Goal: Task Accomplishment & Management: Complete application form

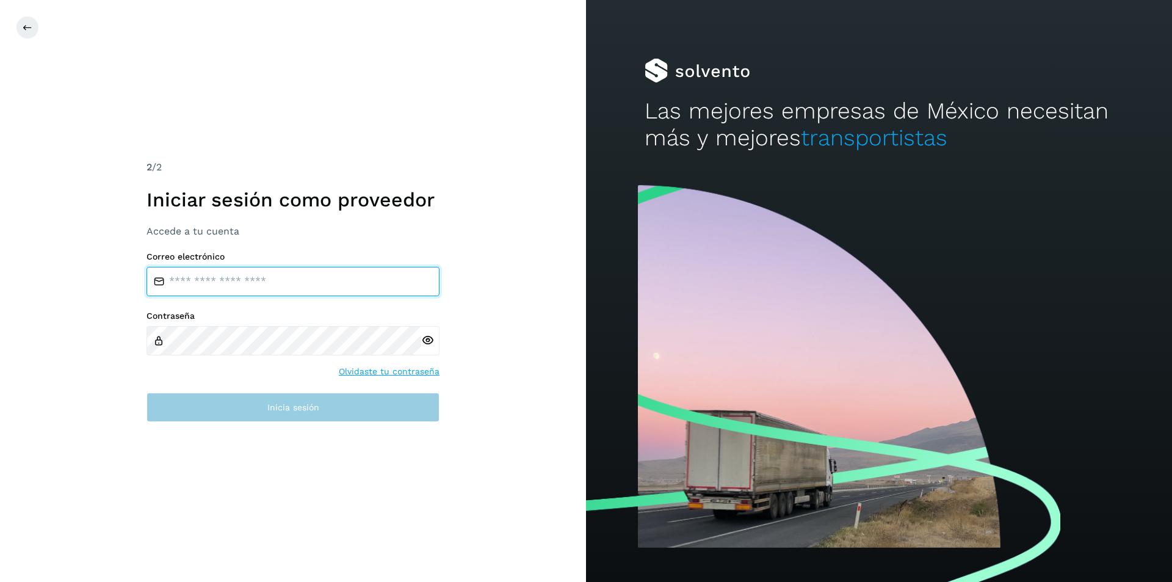
type input "**********"
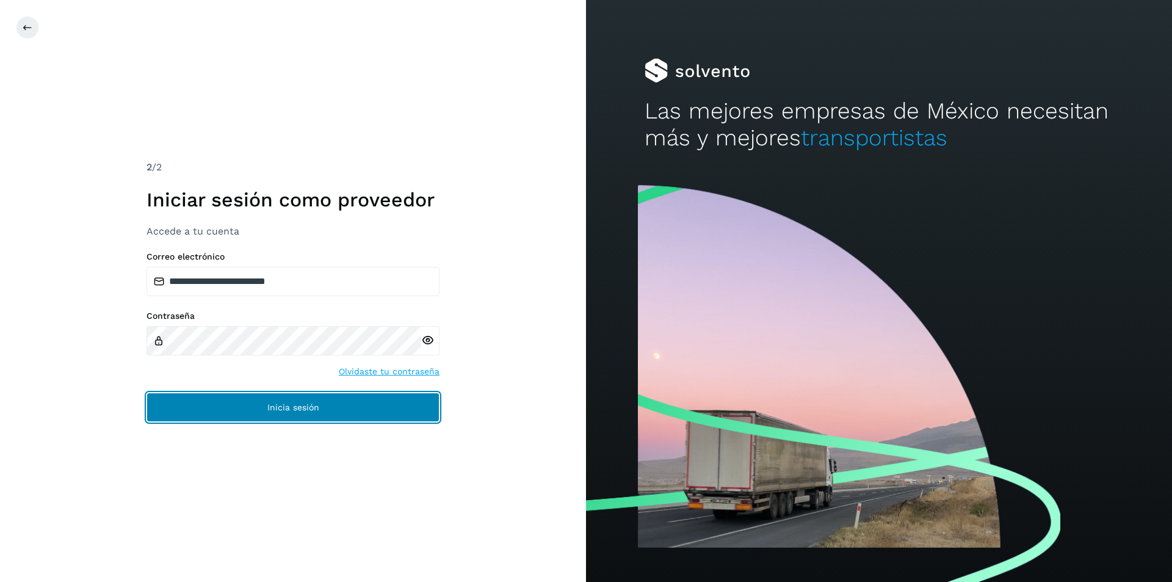
click at [305, 405] on span "Inicia sesión" at bounding box center [293, 407] width 52 height 9
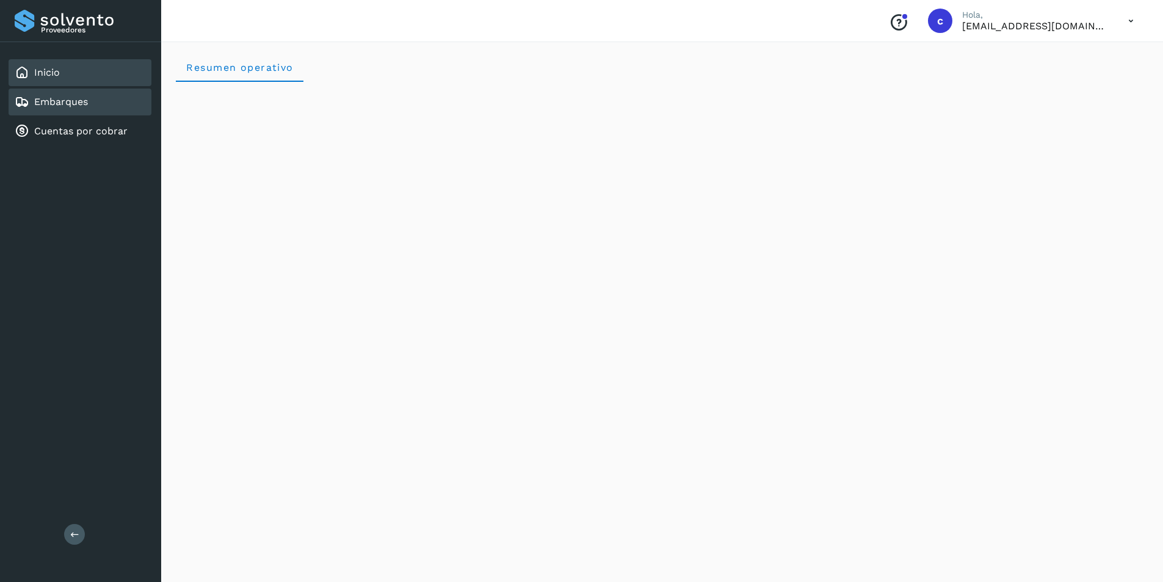
click at [86, 95] on div "Embarques" at bounding box center [51, 102] width 73 height 15
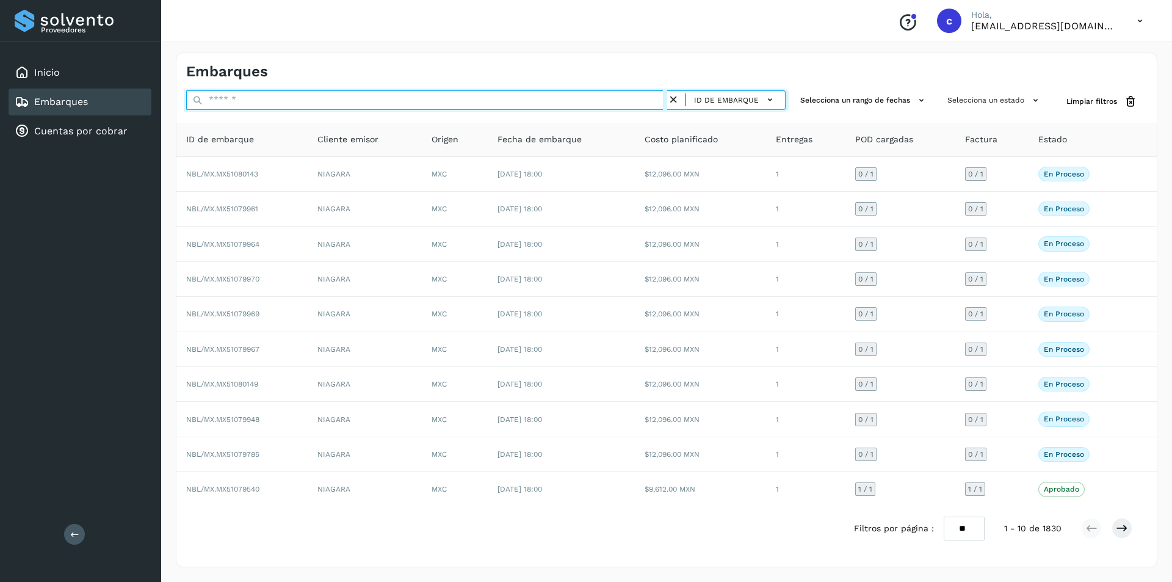
click at [382, 104] on input "text" at bounding box center [426, 100] width 481 height 20
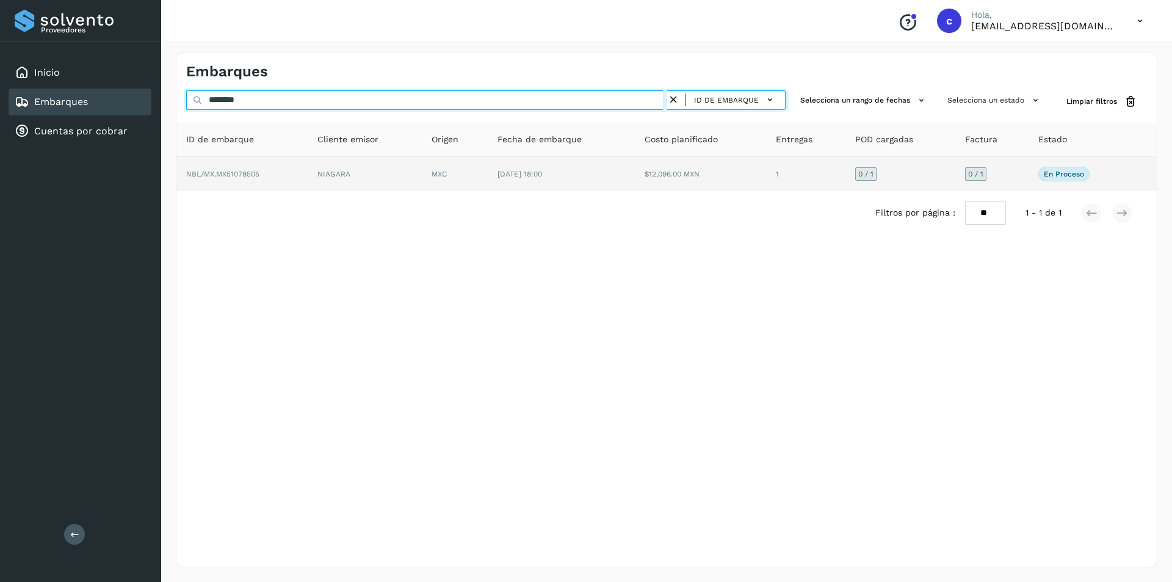
type input "********"
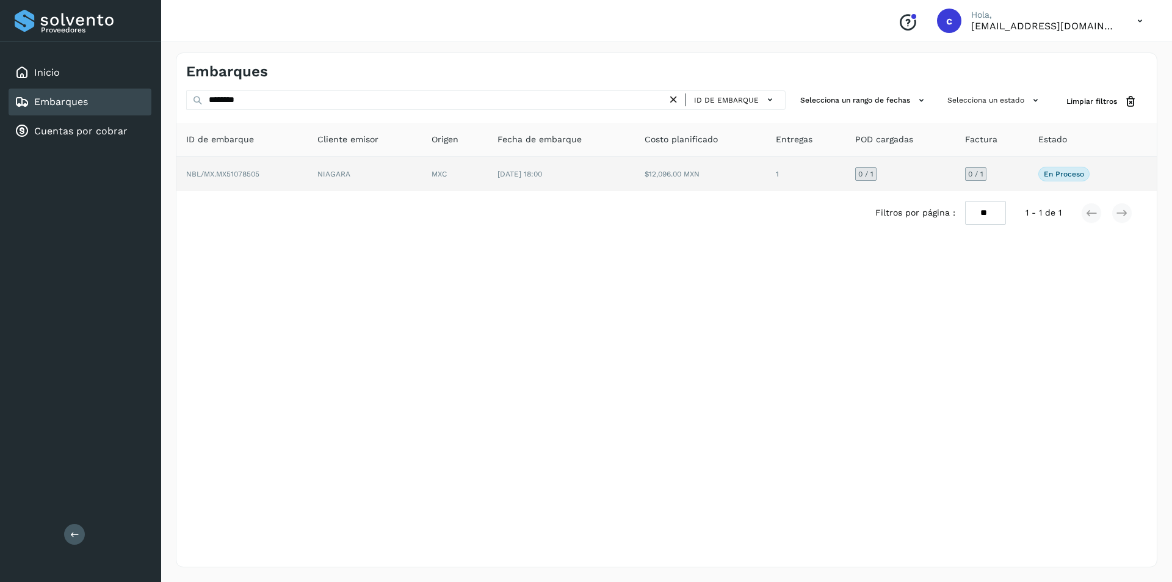
click at [327, 180] on td "NIAGARA" at bounding box center [365, 174] width 114 height 34
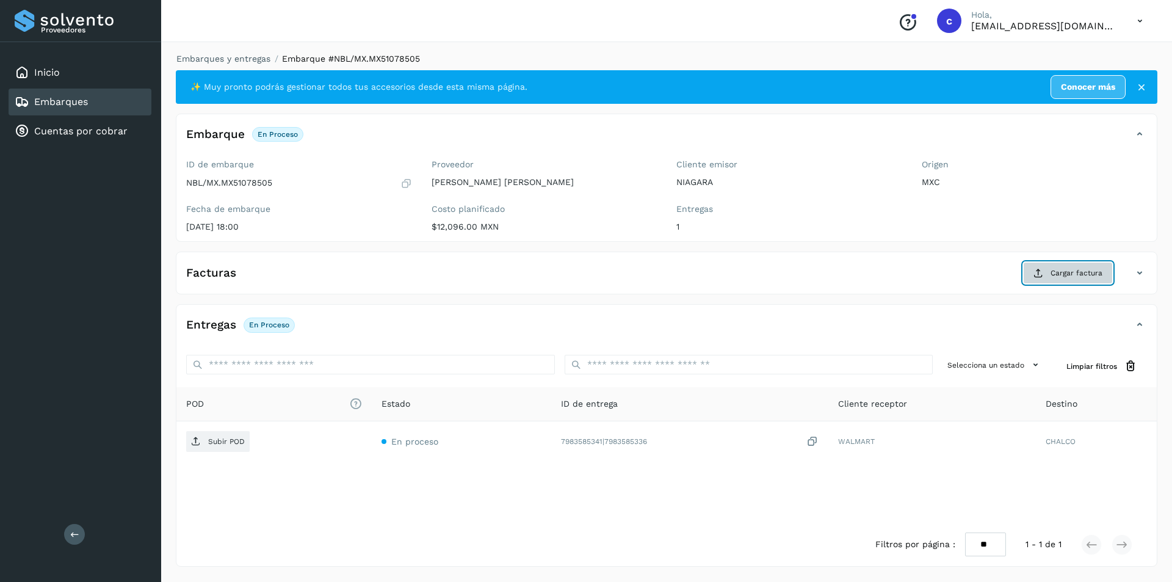
click at [1072, 263] on button "Cargar factura" at bounding box center [1068, 273] width 90 height 22
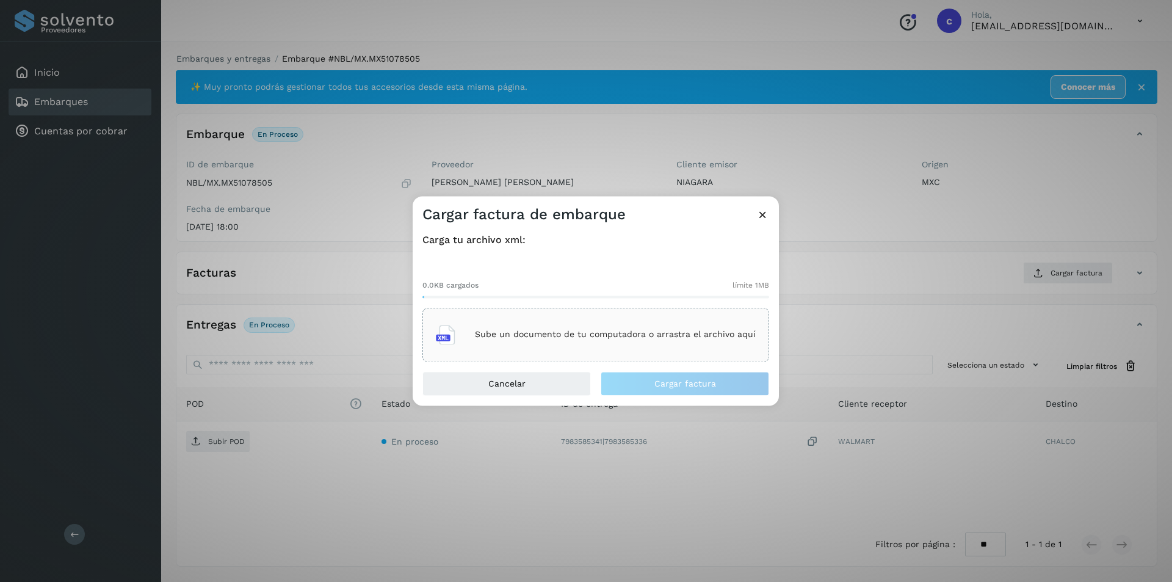
click at [768, 218] on icon at bounding box center [762, 214] width 13 height 13
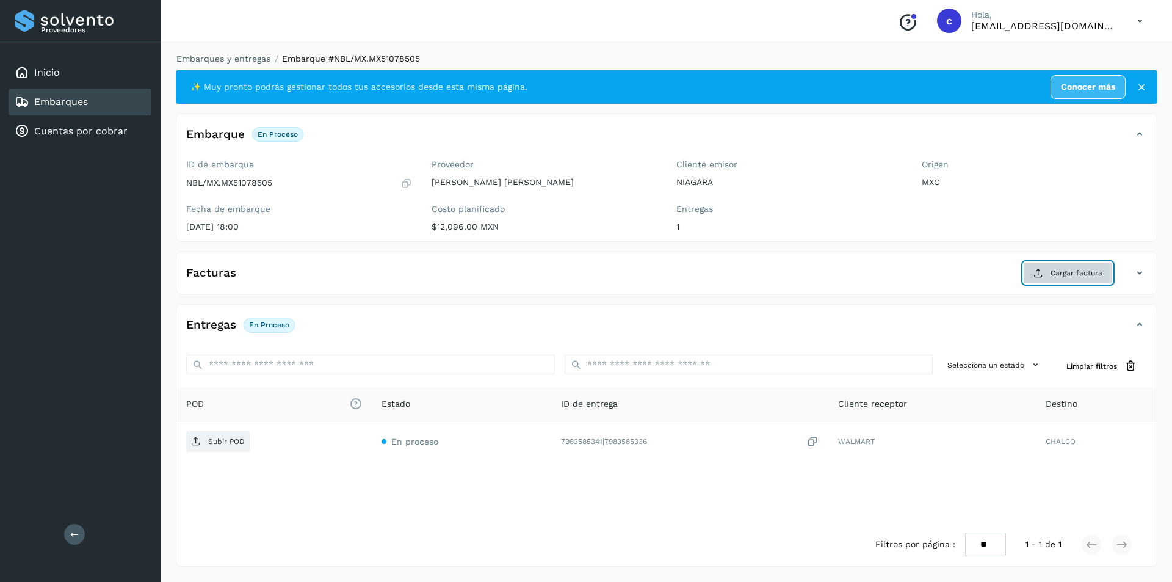
click at [1070, 277] on span "Cargar factura" at bounding box center [1076, 272] width 52 height 11
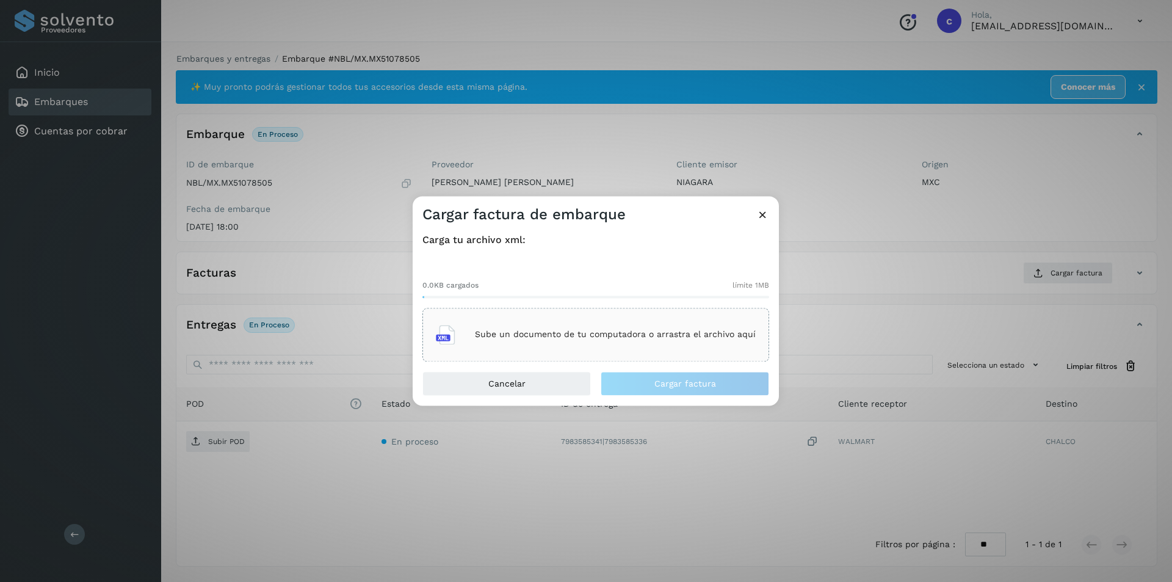
click at [708, 350] on div "Sube un documento de tu computadora o arrastra el archivo aquí" at bounding box center [596, 334] width 320 height 33
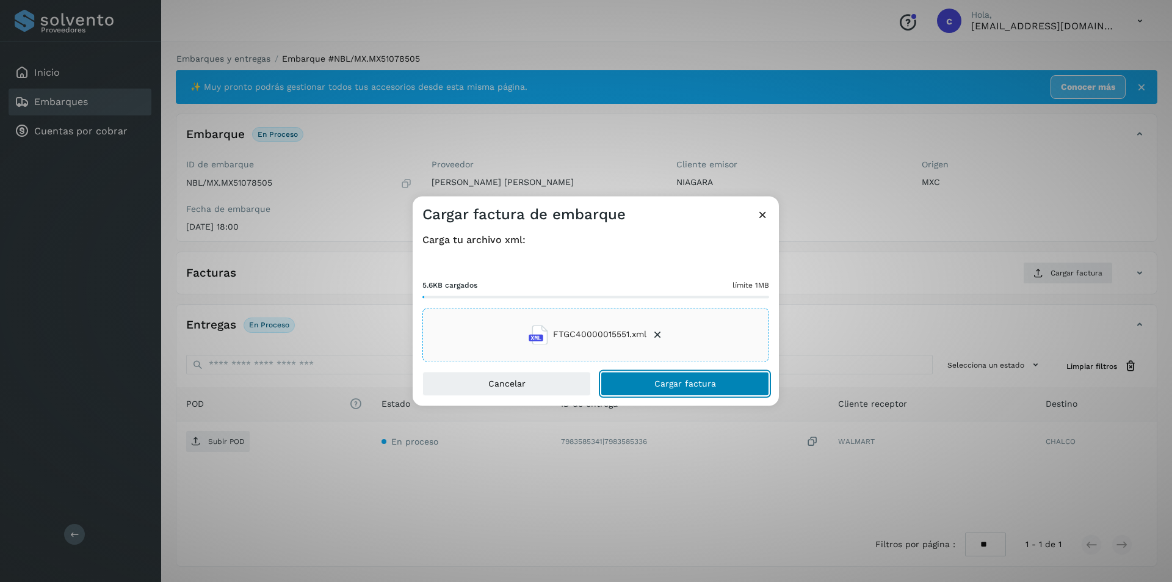
click at [720, 386] on button "Cargar factura" at bounding box center [685, 383] width 168 height 24
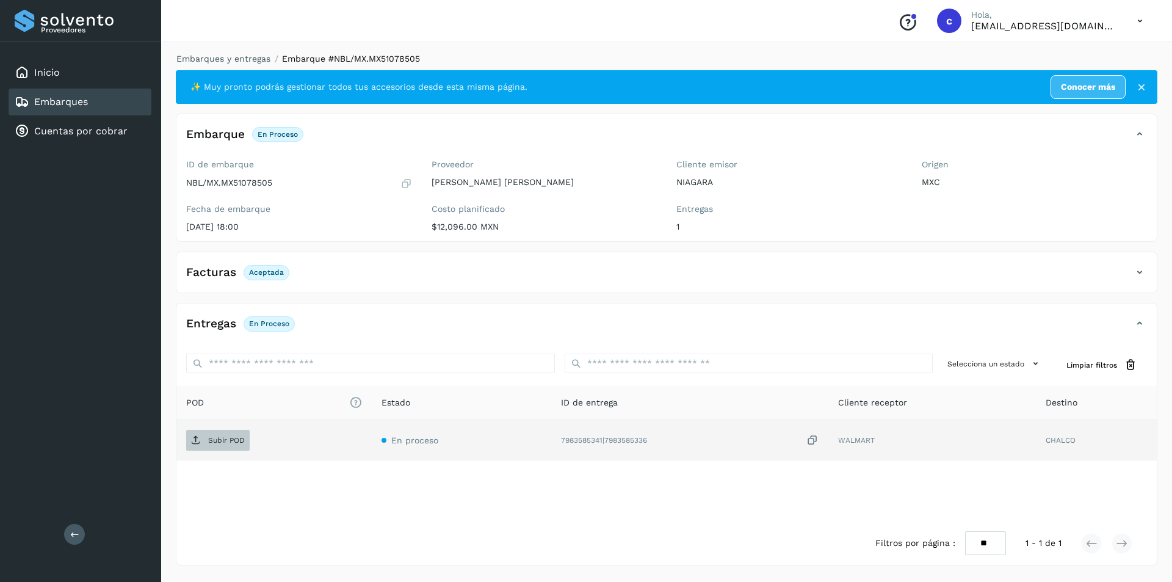
click at [222, 438] on p "Subir POD" at bounding box center [226, 440] width 37 height 9
click at [222, 440] on p "PDF" at bounding box center [215, 440] width 14 height 9
click at [212, 432] on span "PDF" at bounding box center [206, 440] width 41 height 20
click at [210, 439] on p "PDF" at bounding box center [215, 440] width 14 height 9
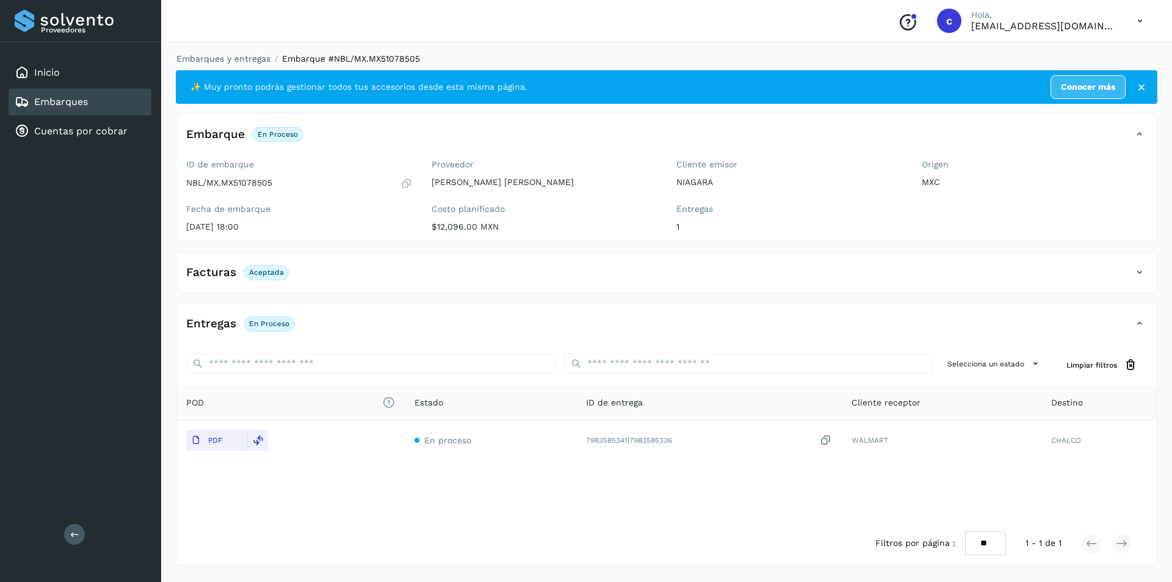
drag, startPoint x: 66, startPoint y: 106, endPoint x: 72, endPoint y: 107, distance: 6.1
click at [66, 106] on link "Embarques" at bounding box center [61, 102] width 54 height 12
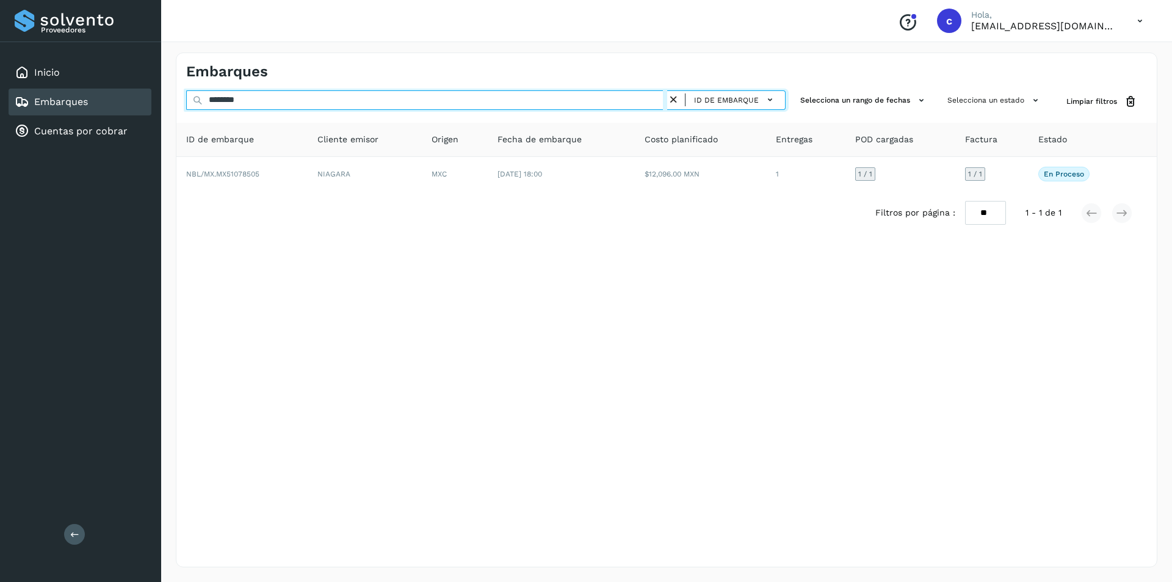
click at [330, 96] on input "********" at bounding box center [426, 100] width 481 height 20
type input "*"
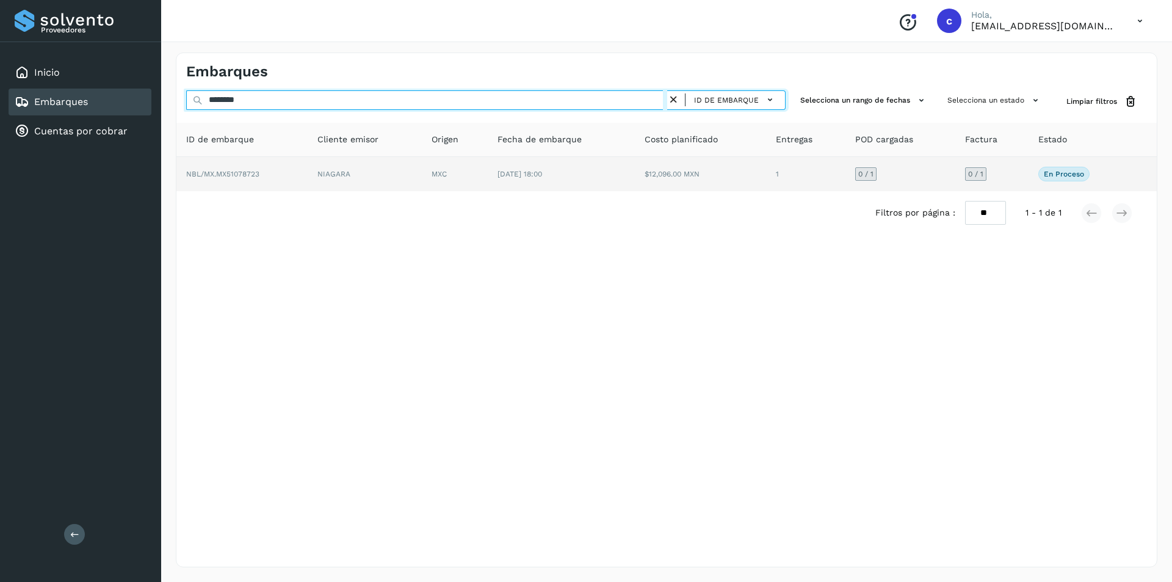
type input "********"
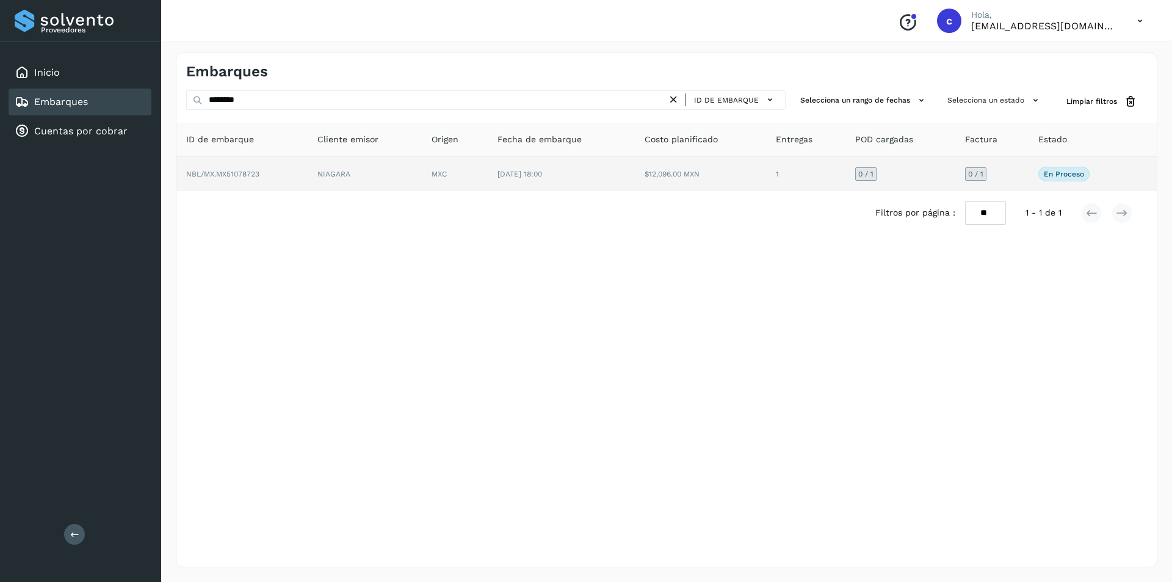
click at [295, 171] on td "NBL/MX.MX51078723" at bounding box center [241, 174] width 131 height 34
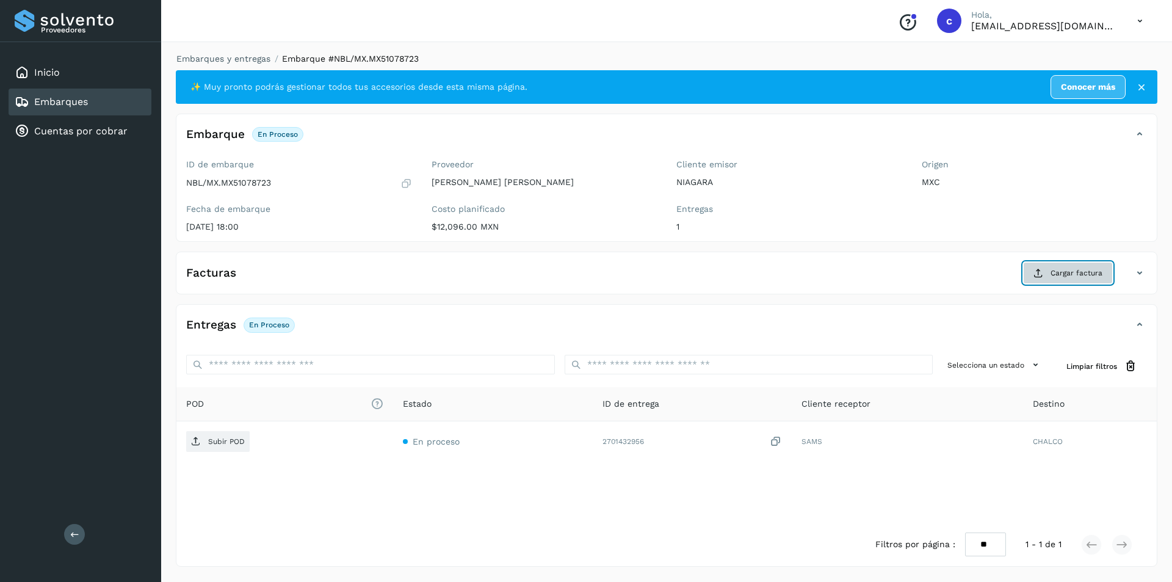
click at [1039, 276] on icon at bounding box center [1038, 273] width 10 height 10
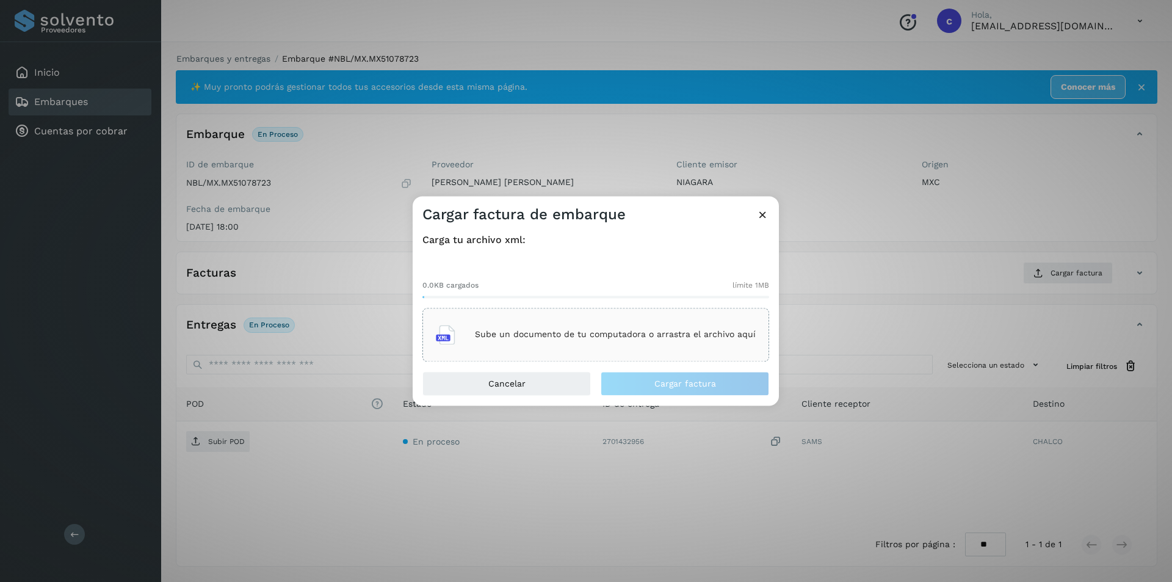
click at [550, 325] on div "Sube un documento de tu computadora o arrastra el archivo aquí" at bounding box center [596, 334] width 320 height 33
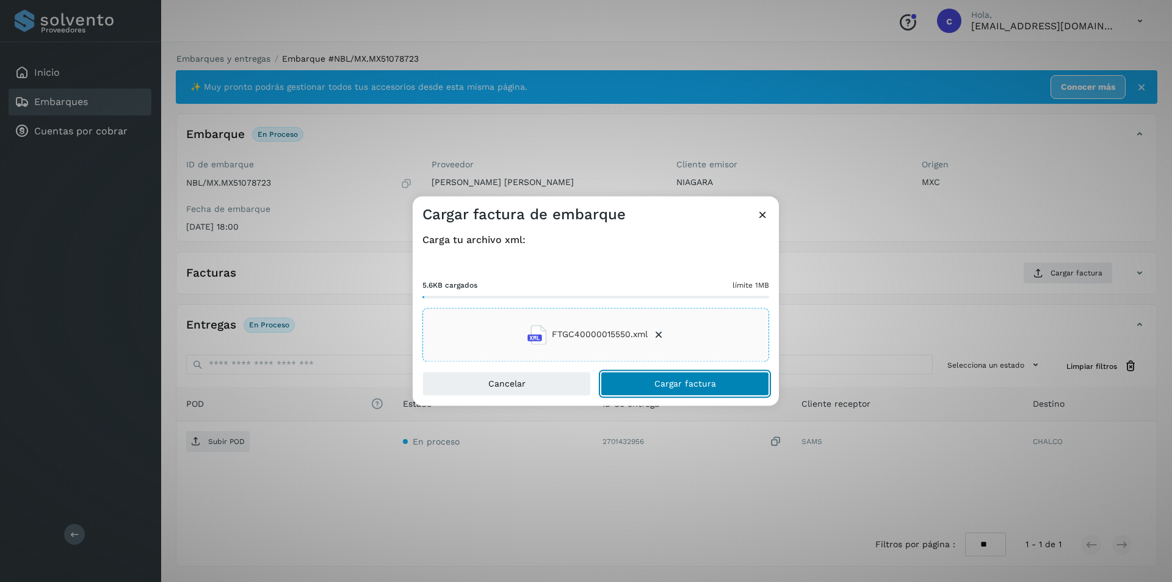
click at [698, 389] on button "Cargar factura" at bounding box center [685, 383] width 168 height 24
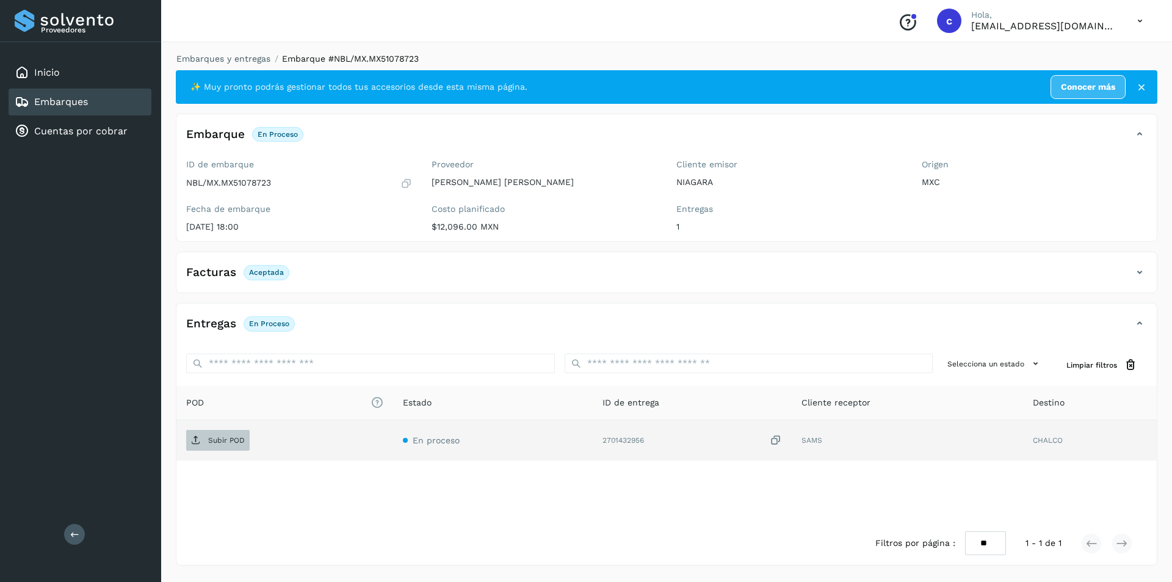
click at [237, 434] on span "Subir POD" at bounding box center [217, 440] width 63 height 20
click at [221, 441] on p "PDF" at bounding box center [215, 440] width 14 height 9
click at [120, 109] on div "Embarques" at bounding box center [80, 101] width 143 height 27
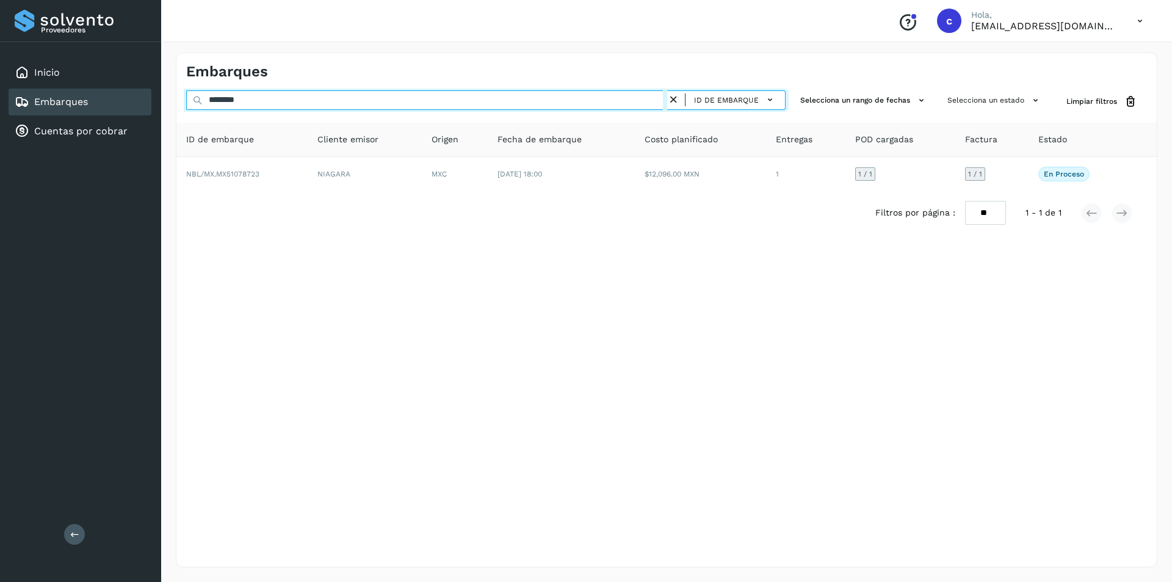
click at [250, 107] on input "********" at bounding box center [426, 100] width 481 height 20
type input "*"
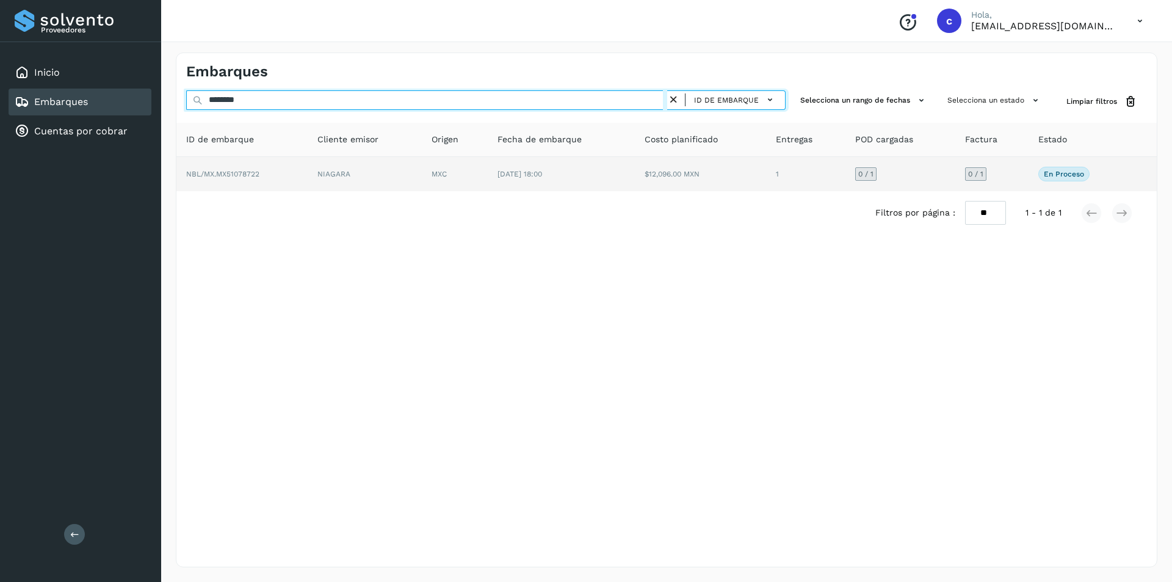
type input "********"
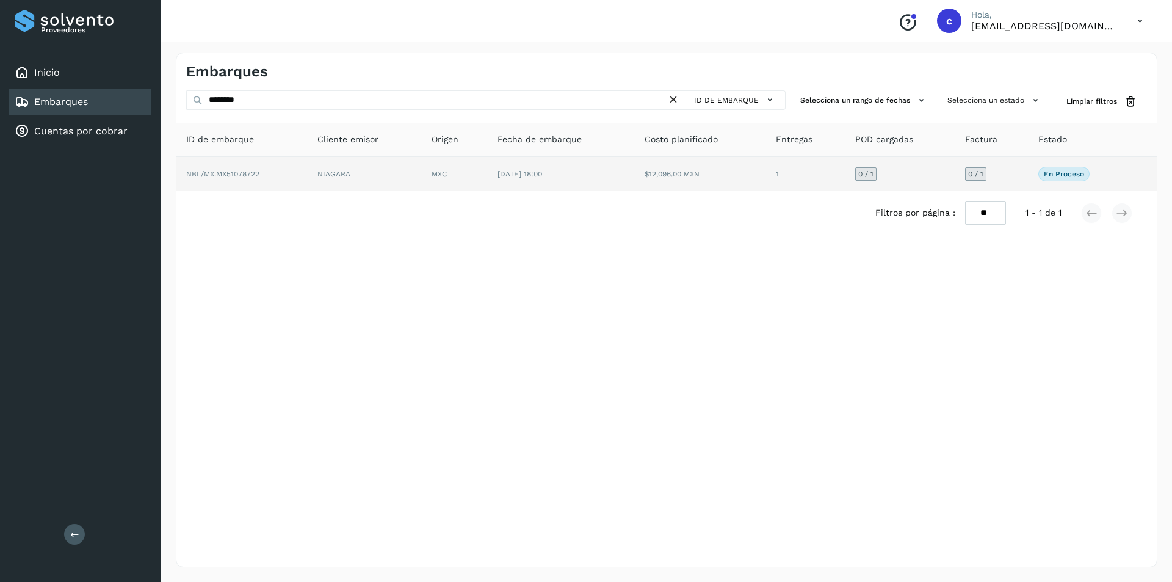
click at [274, 173] on td "NBL/MX.MX51078722" at bounding box center [241, 174] width 131 height 34
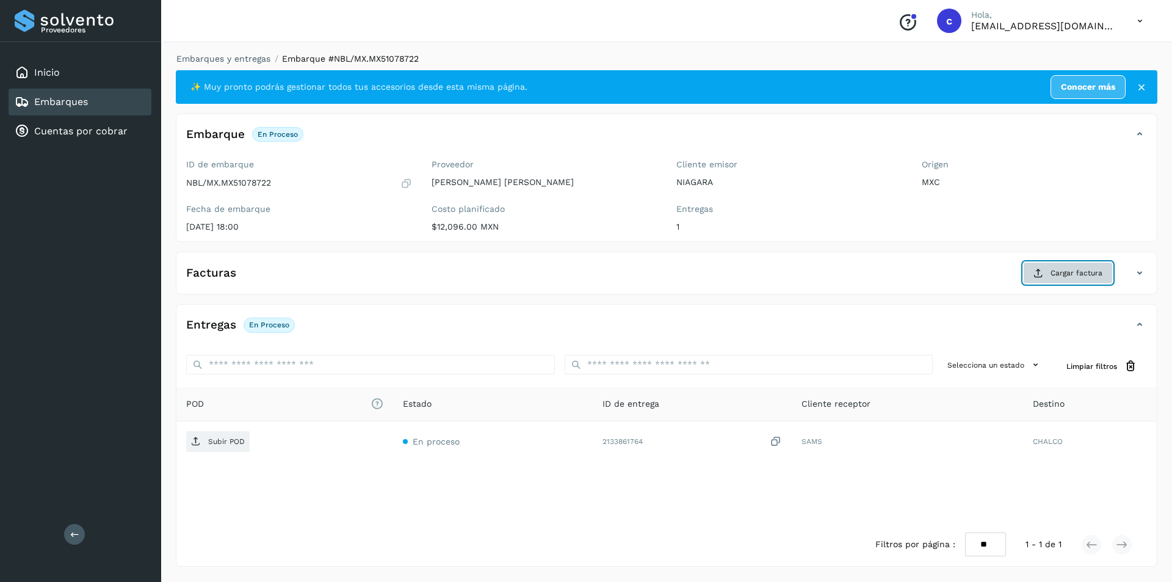
click at [1064, 283] on button "Cargar factura" at bounding box center [1068, 273] width 90 height 22
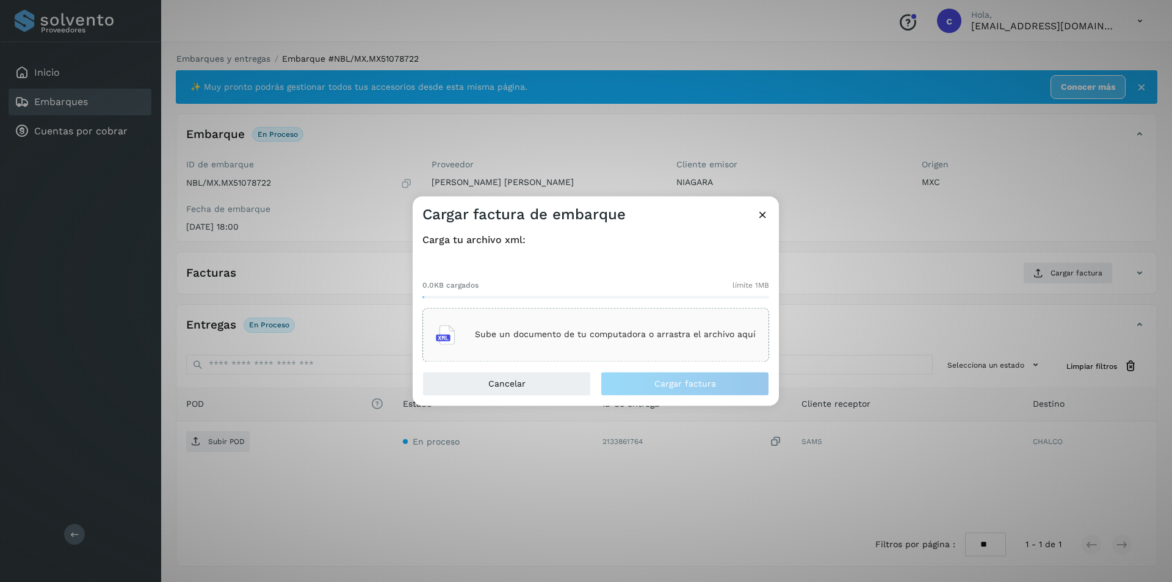
click at [657, 317] on div "Sube un documento de tu computadora o arrastra el archivo aquí" at bounding box center [595, 335] width 347 height 54
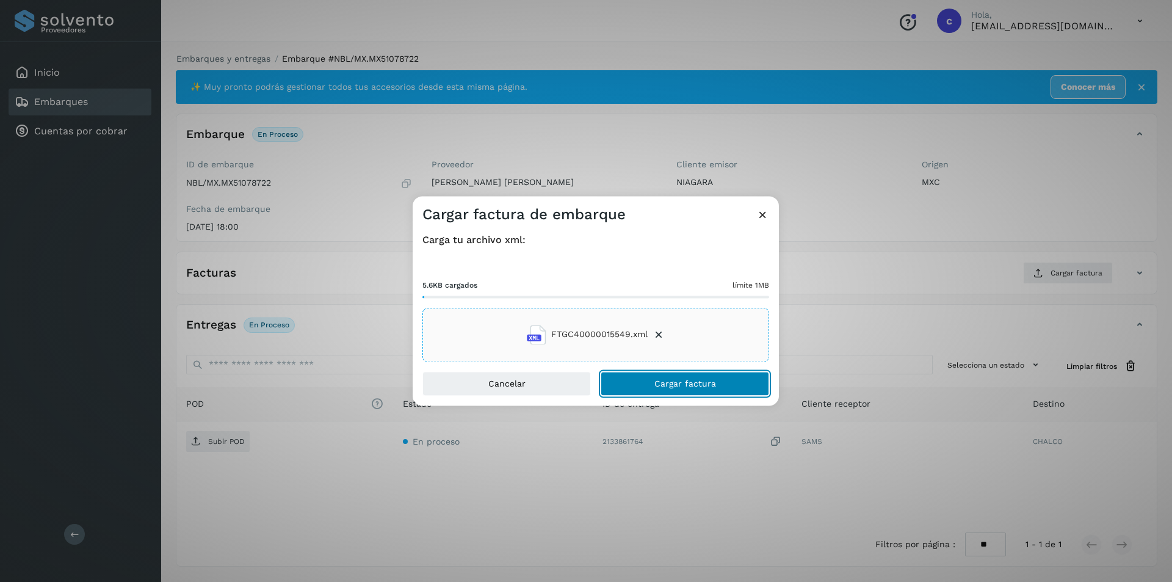
click at [709, 391] on button "Cargar factura" at bounding box center [685, 383] width 168 height 24
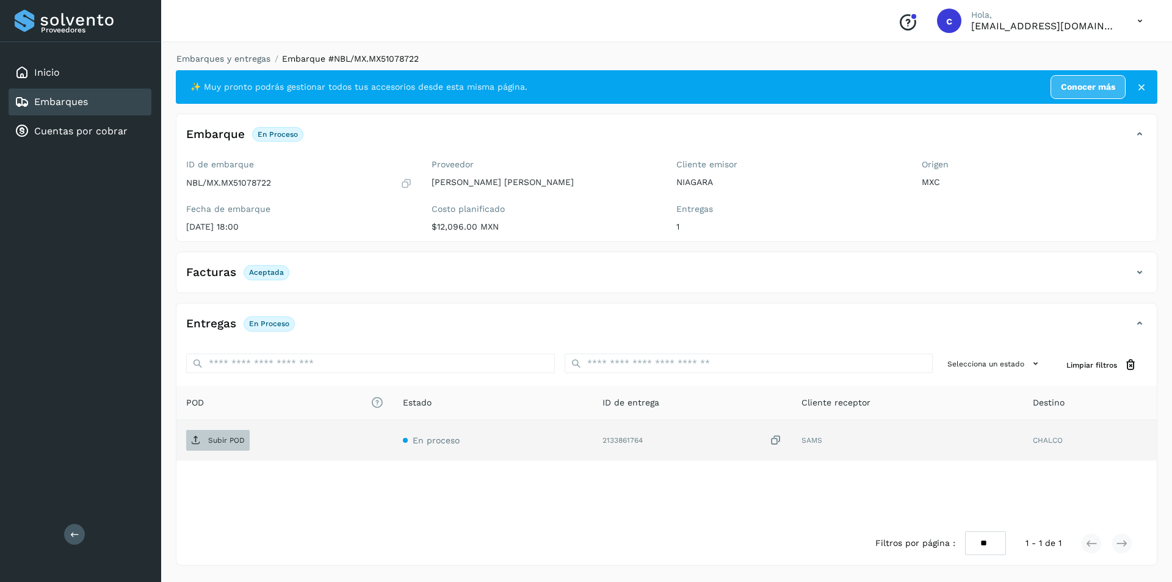
click at [229, 446] on span "Subir POD" at bounding box center [217, 440] width 63 height 20
click at [201, 429] on td "PDF" at bounding box center [302, 440] width 252 height 40
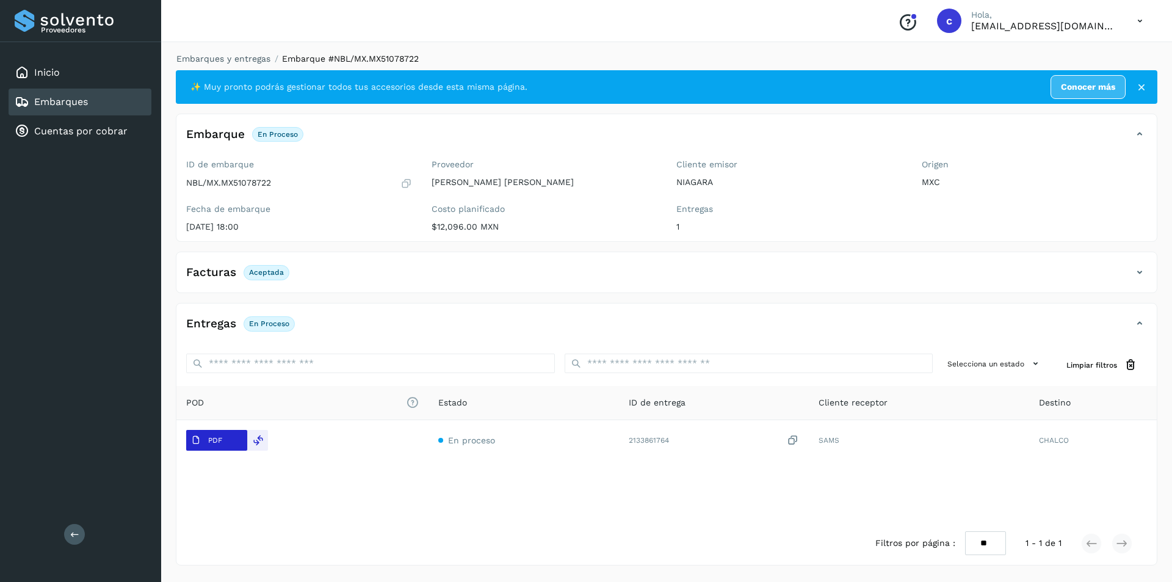
click at [203, 446] on span "PDF" at bounding box center [206, 440] width 41 height 20
click at [105, 103] on div "Embarques" at bounding box center [80, 101] width 143 height 27
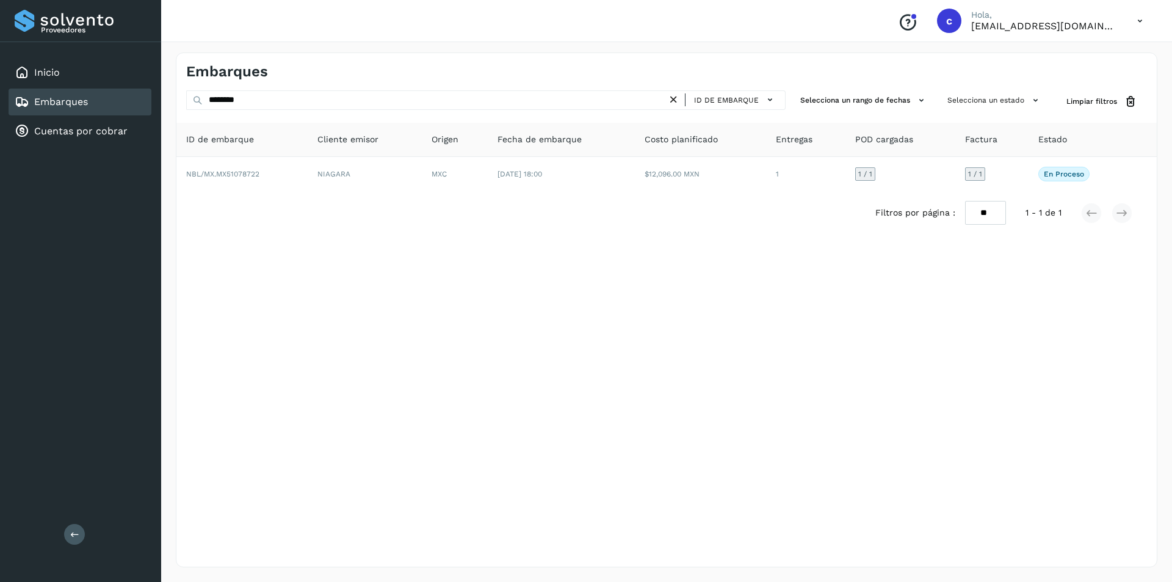
click at [675, 98] on icon at bounding box center [673, 99] width 13 height 13
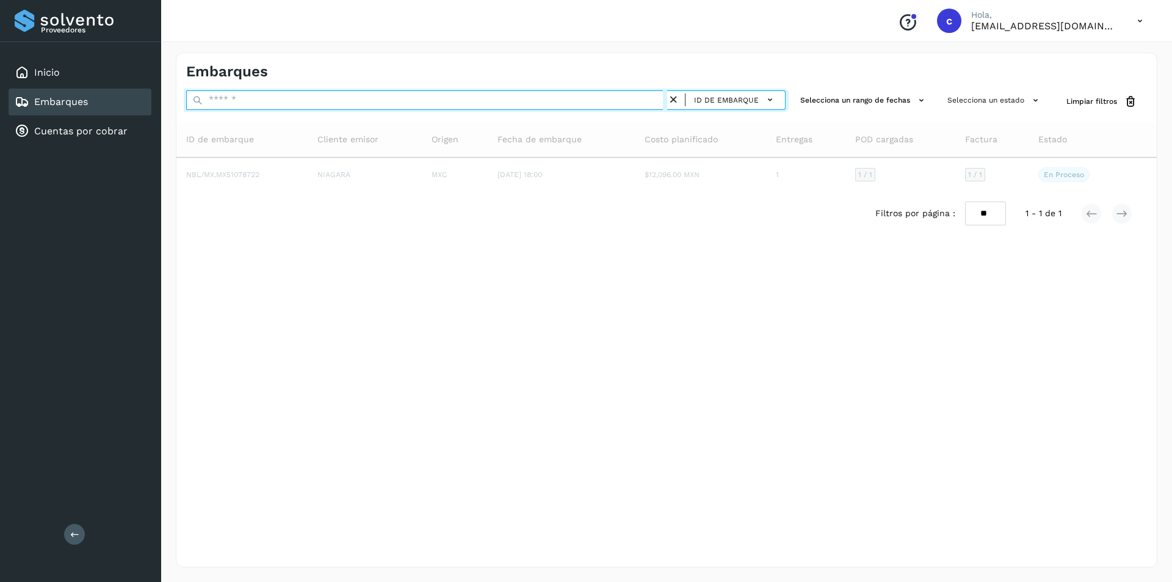
click at [566, 101] on input "text" at bounding box center [426, 100] width 481 height 20
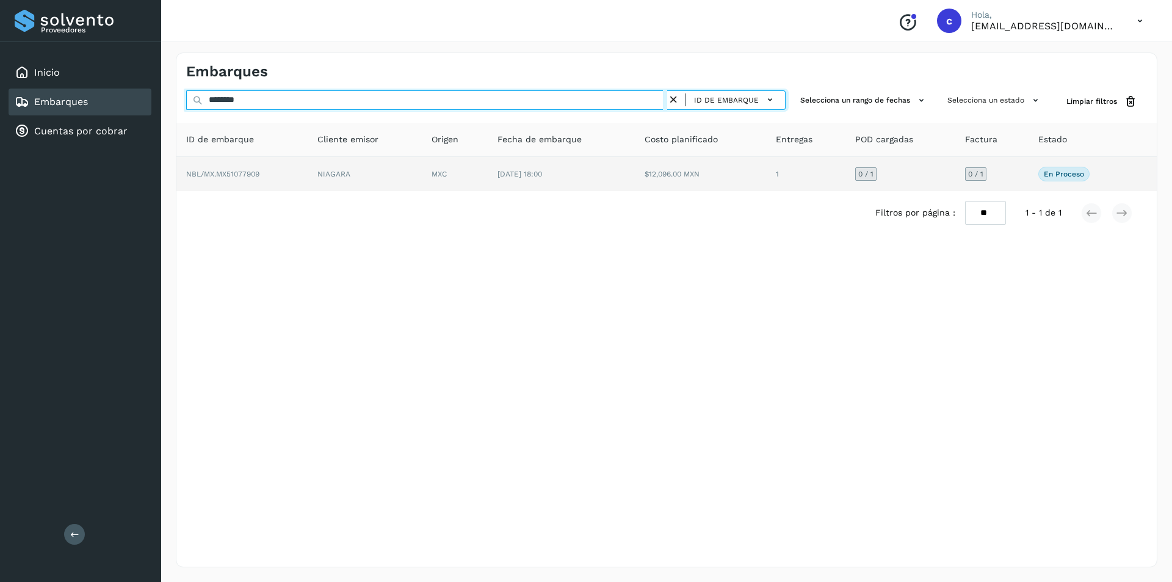
type input "********"
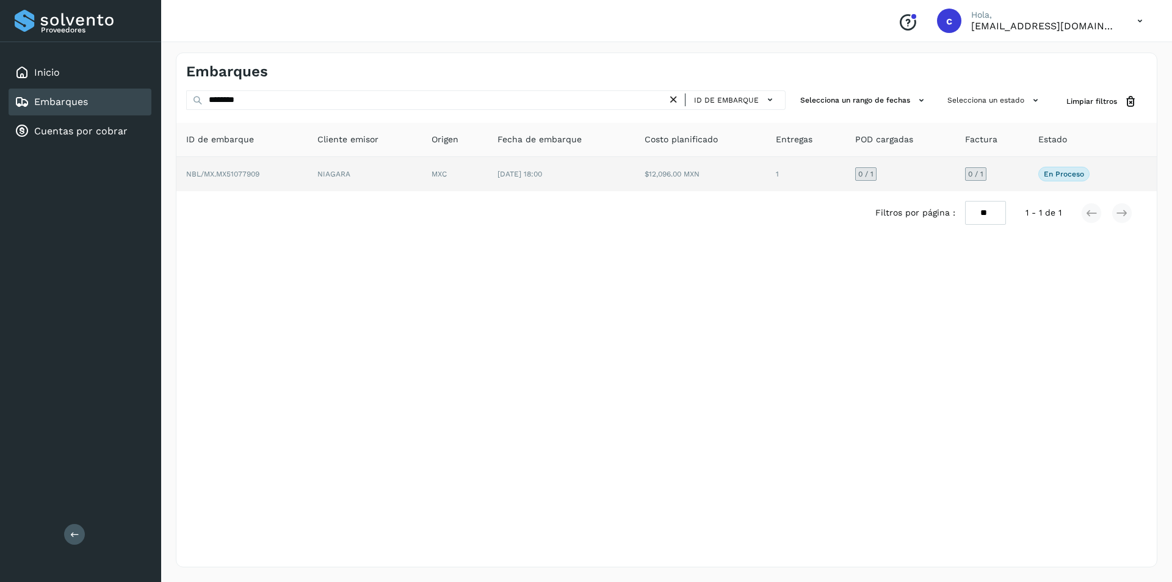
click at [412, 189] on td "NIAGARA" at bounding box center [365, 174] width 114 height 34
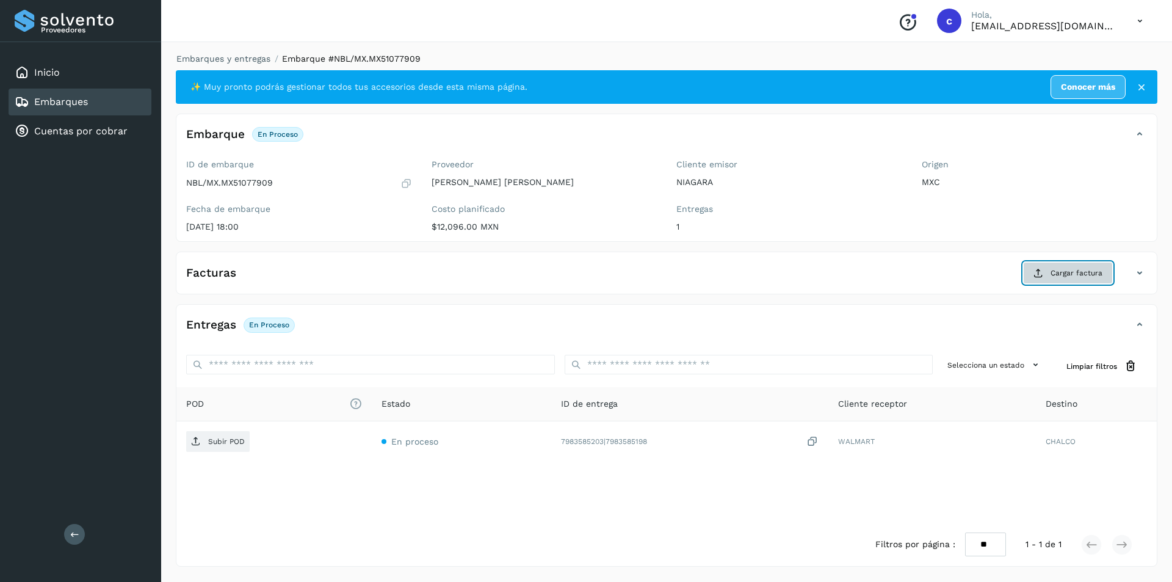
click at [1074, 274] on span "Cargar factura" at bounding box center [1076, 272] width 52 height 11
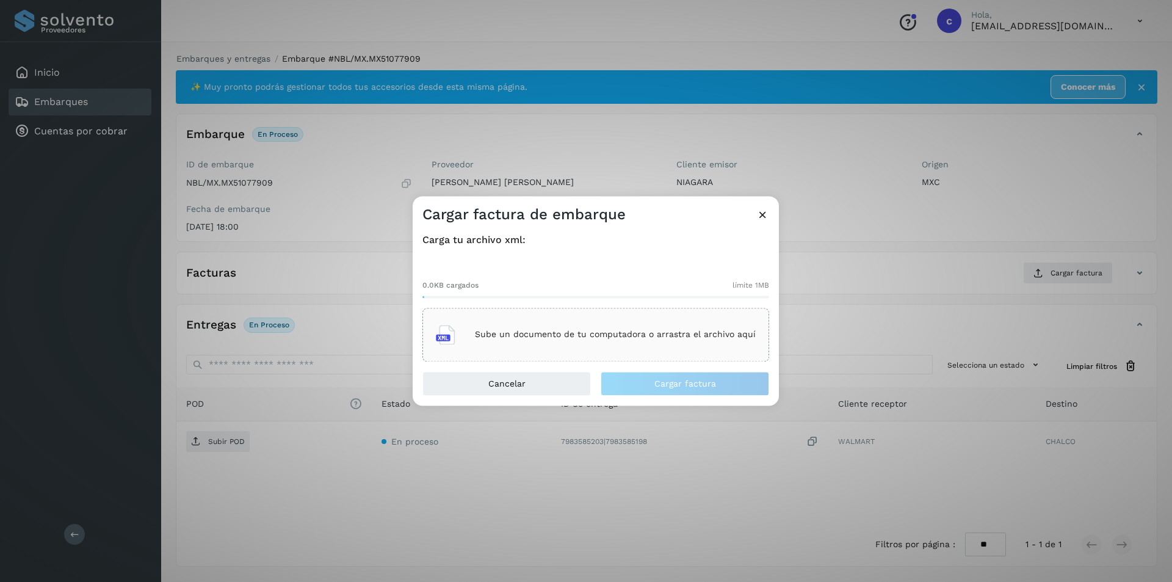
click at [632, 324] on div "Sube un documento de tu computadora o arrastra el archivo aquí" at bounding box center [596, 334] width 320 height 33
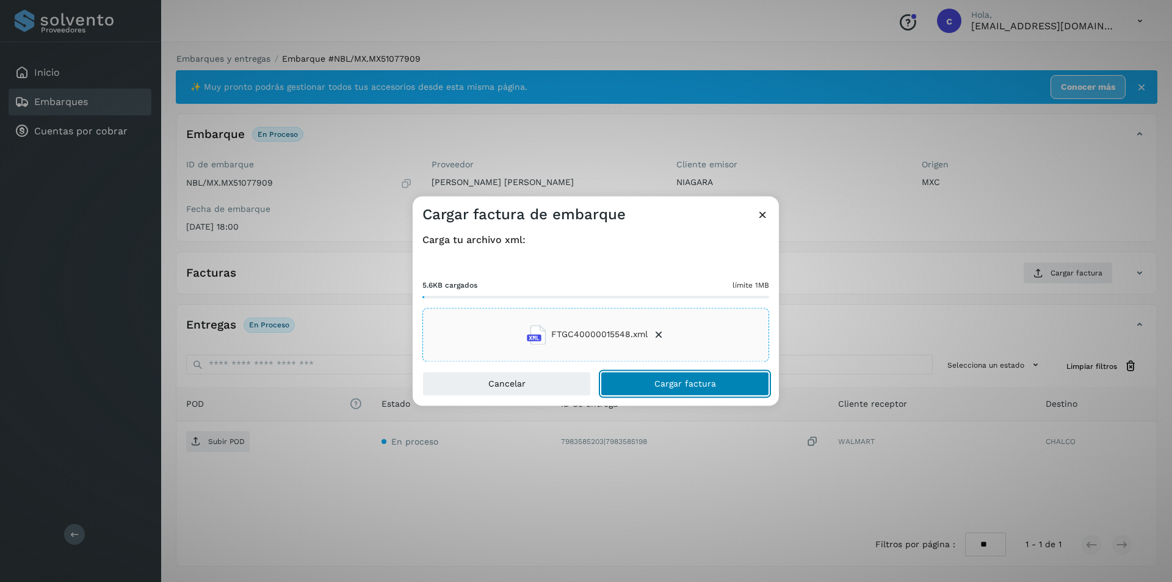
click at [721, 384] on button "Cargar factura" at bounding box center [685, 383] width 168 height 24
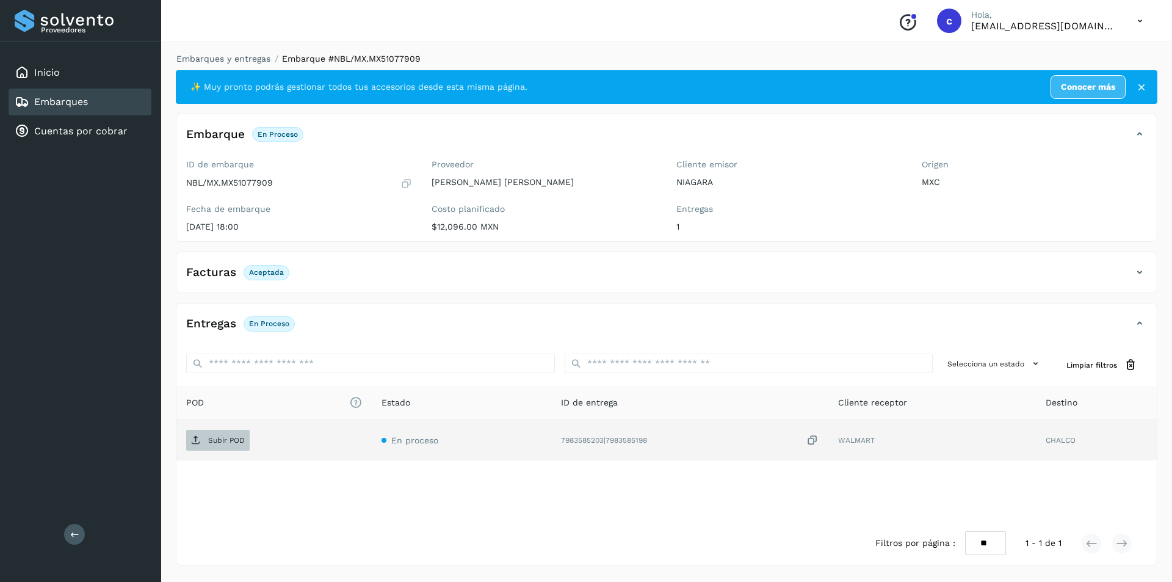
click at [209, 439] on p "Subir POD" at bounding box center [226, 440] width 37 height 9
click at [194, 439] on icon at bounding box center [196, 440] width 10 height 10
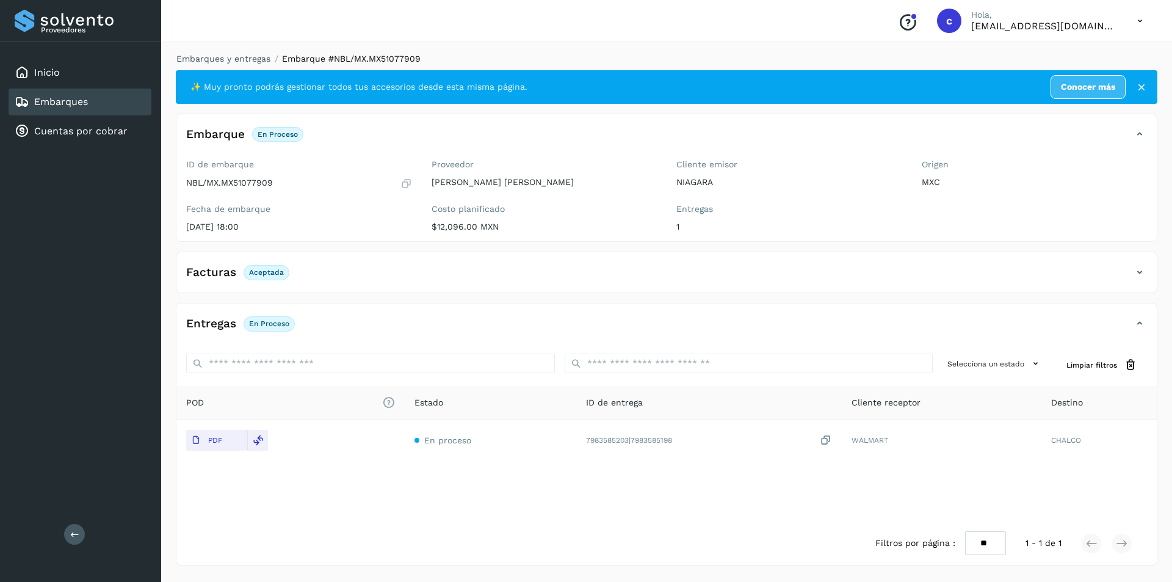
click at [110, 103] on div "Embarques" at bounding box center [80, 101] width 143 height 27
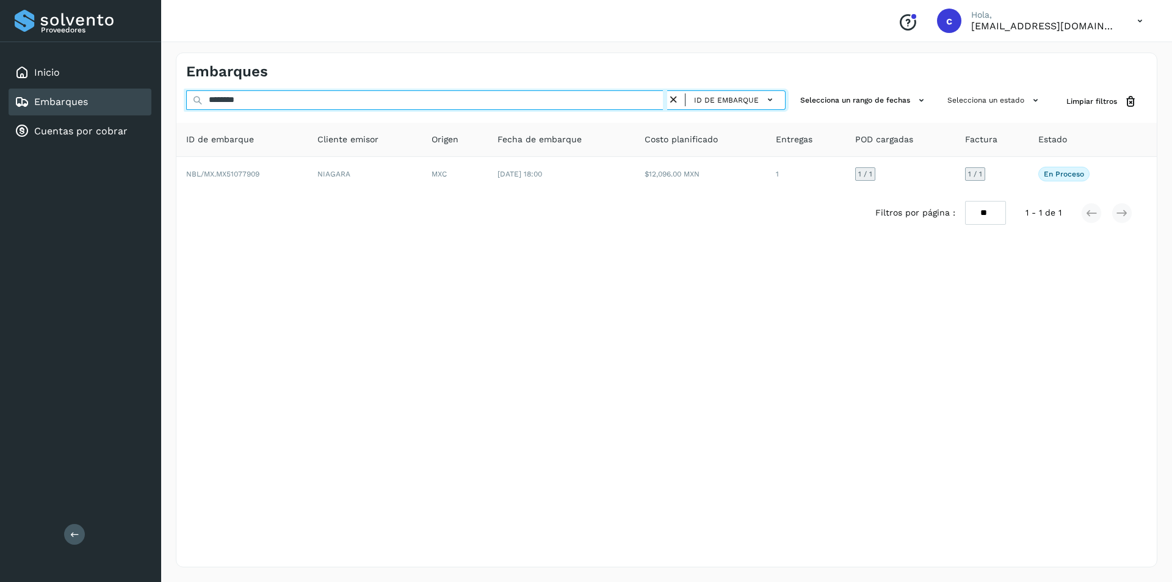
click at [375, 96] on input "********" at bounding box center [426, 100] width 481 height 20
type input "*"
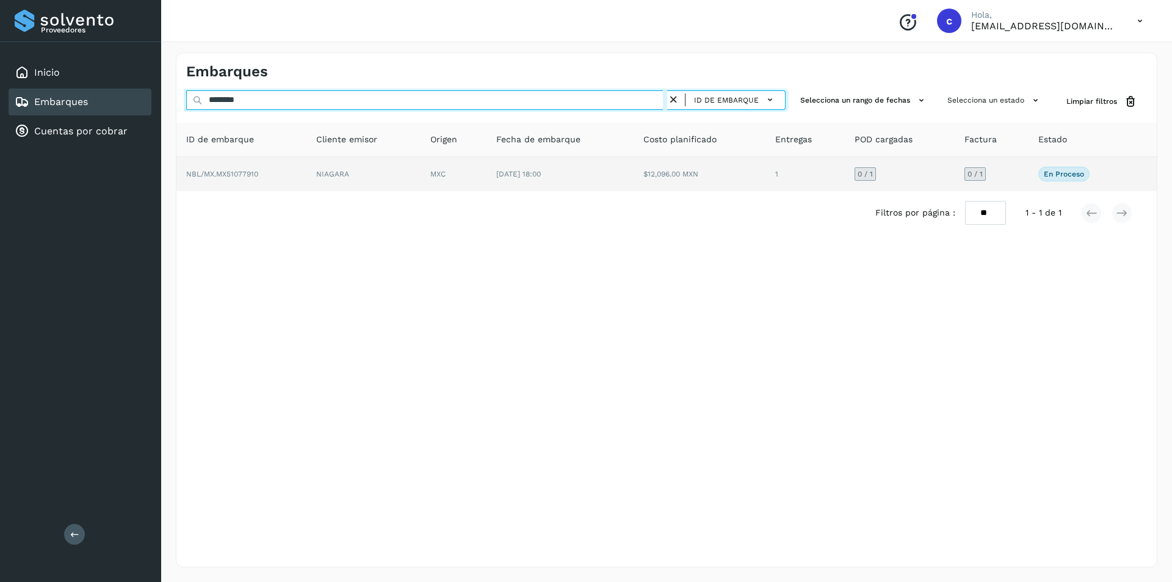
type input "********"
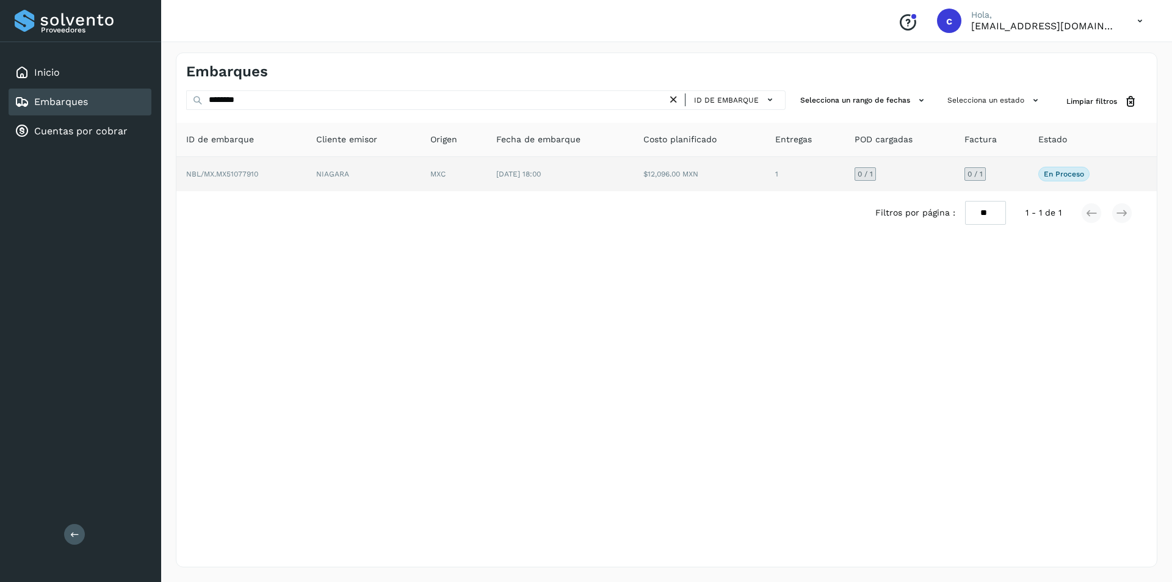
click at [317, 179] on td "NIAGARA" at bounding box center [363, 174] width 114 height 34
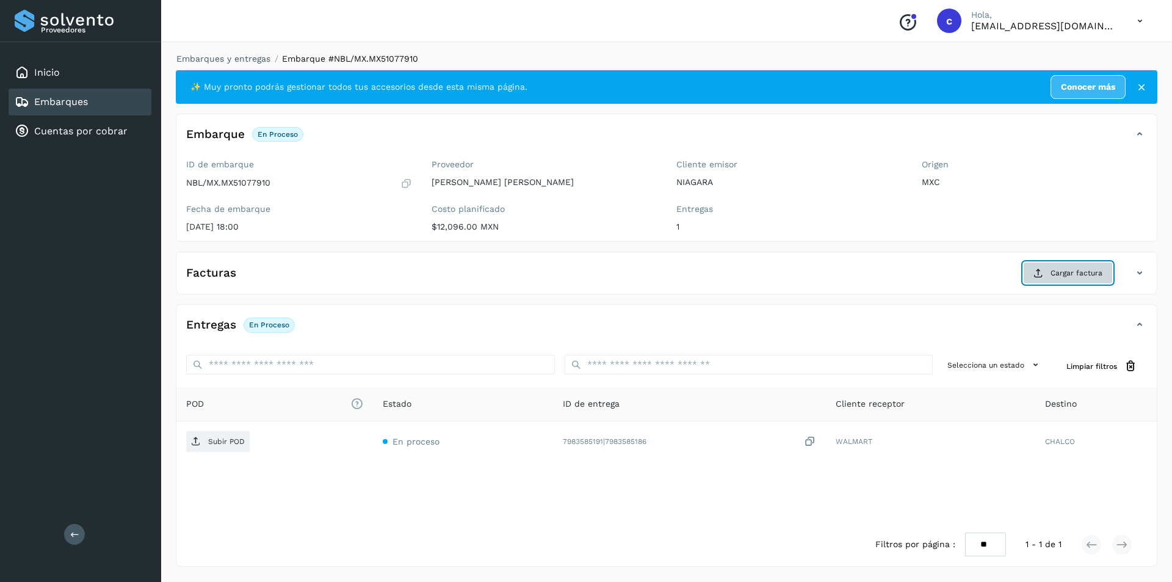
click at [1098, 276] on span "Cargar factura" at bounding box center [1076, 272] width 52 height 11
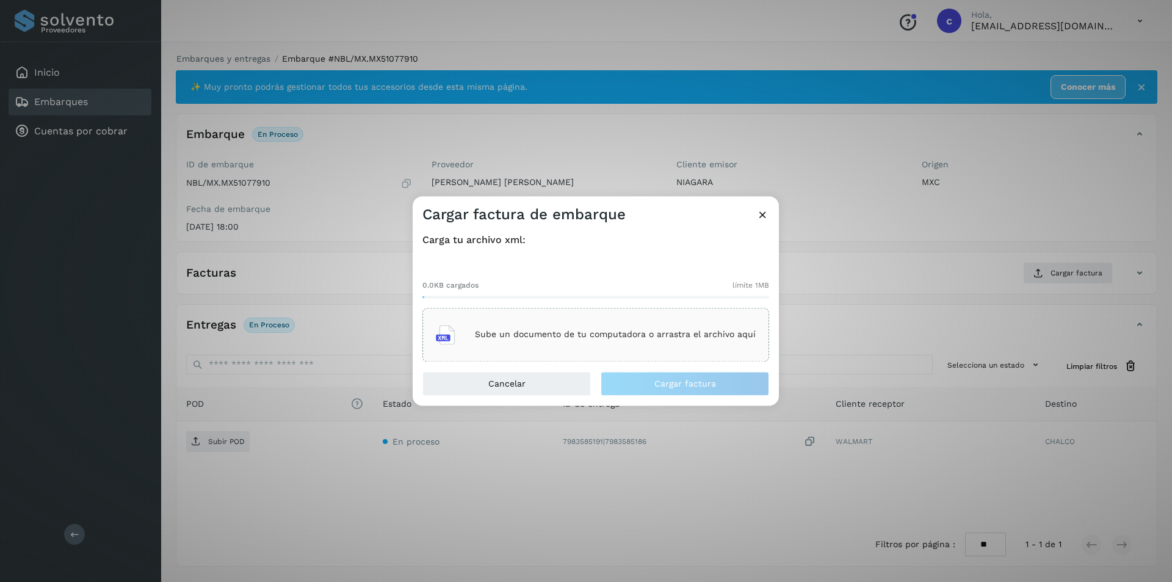
click at [654, 328] on div "Sube un documento de tu computadora o arrastra el archivo aquí" at bounding box center [596, 334] width 320 height 33
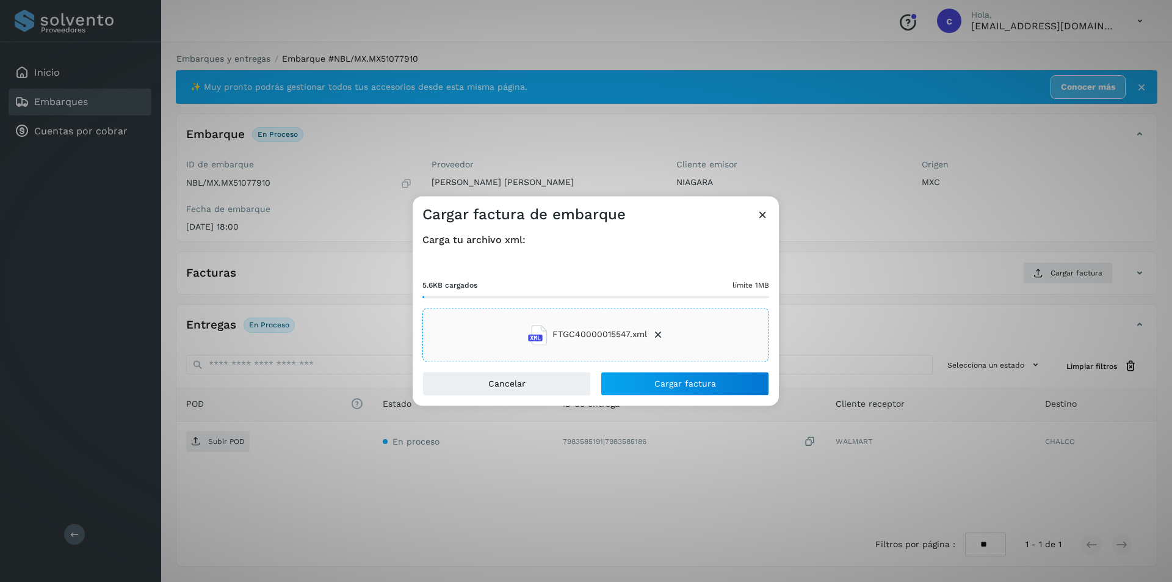
click at [674, 396] on div "Cancelar Cargar factura" at bounding box center [596, 388] width 366 height 34
click at [691, 372] on button "Cargar factura" at bounding box center [685, 383] width 168 height 24
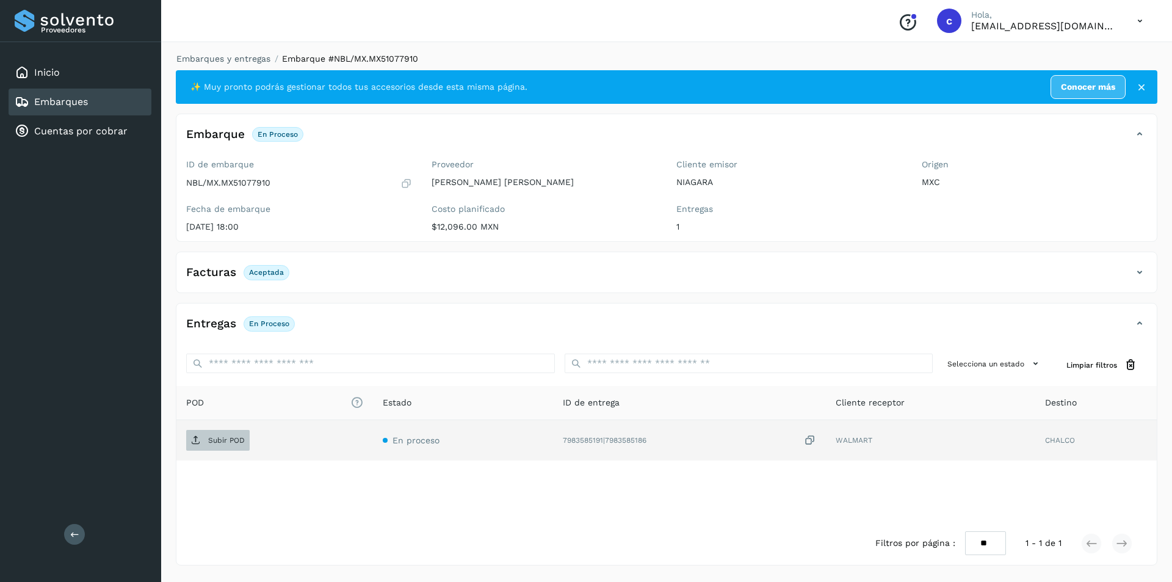
click at [222, 436] on p "Subir POD" at bounding box center [226, 440] width 37 height 9
click at [229, 443] on button "PDF" at bounding box center [216, 440] width 61 height 21
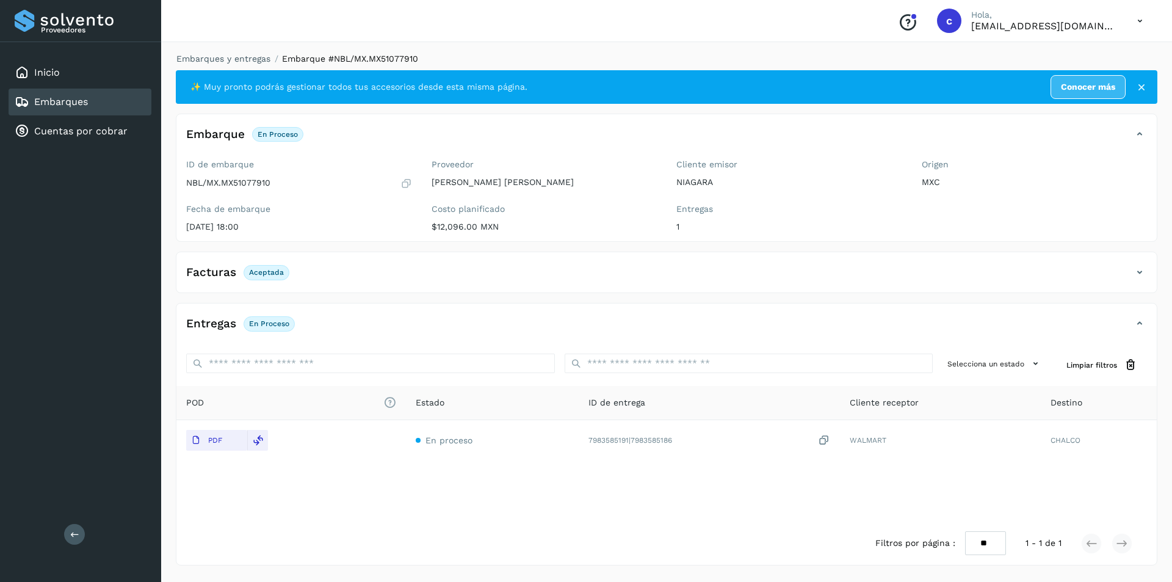
click at [126, 111] on div "Embarques" at bounding box center [80, 101] width 143 height 27
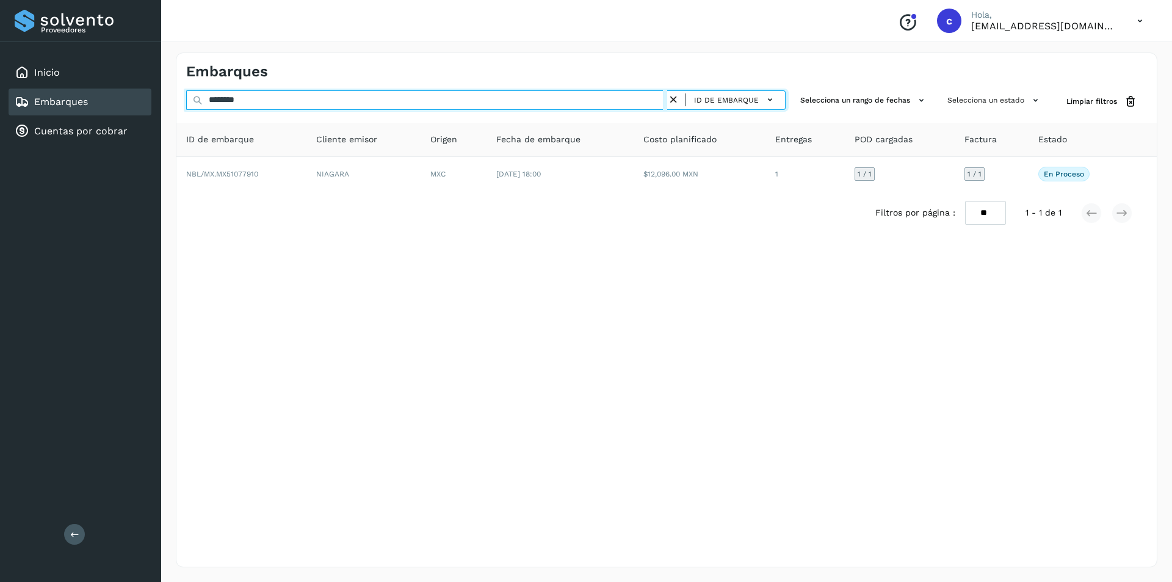
click at [353, 98] on input "********" at bounding box center [426, 100] width 481 height 20
type input "*"
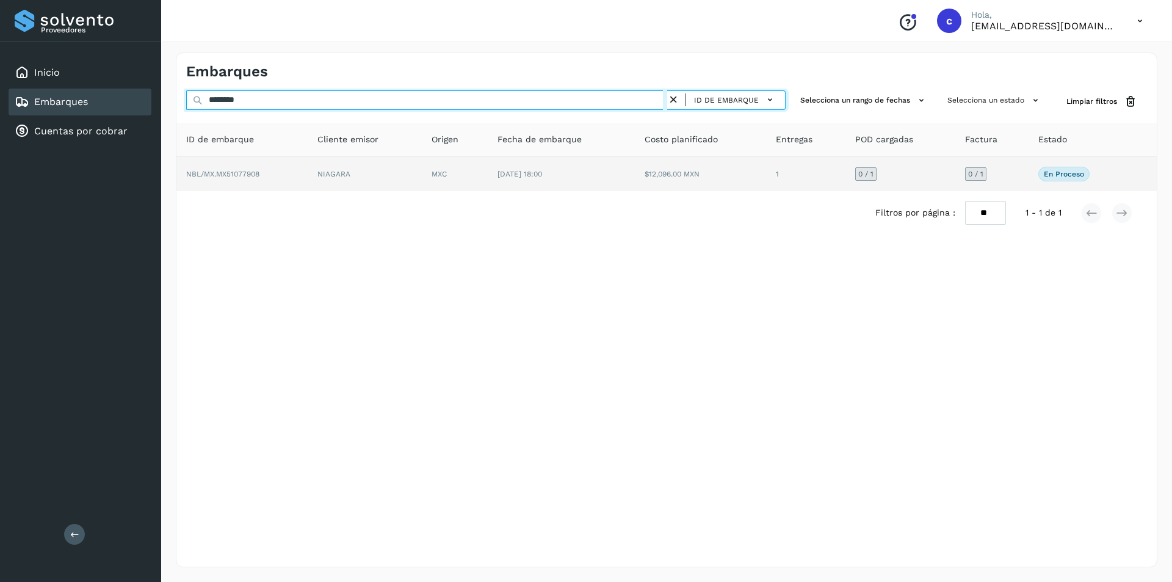
type input "********"
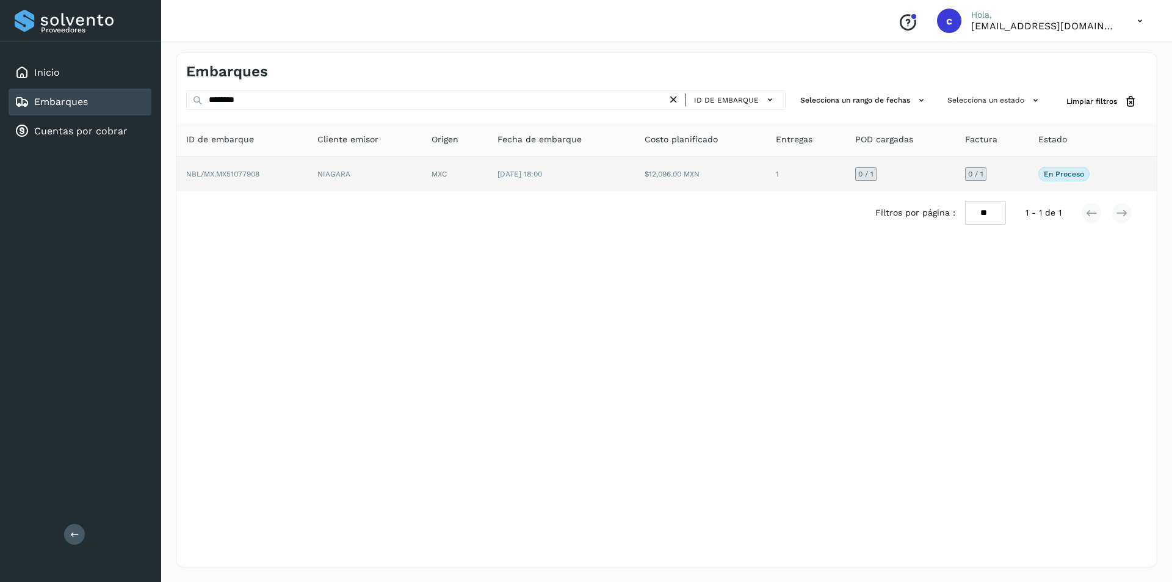
click at [323, 173] on td "NIAGARA" at bounding box center [365, 174] width 114 height 34
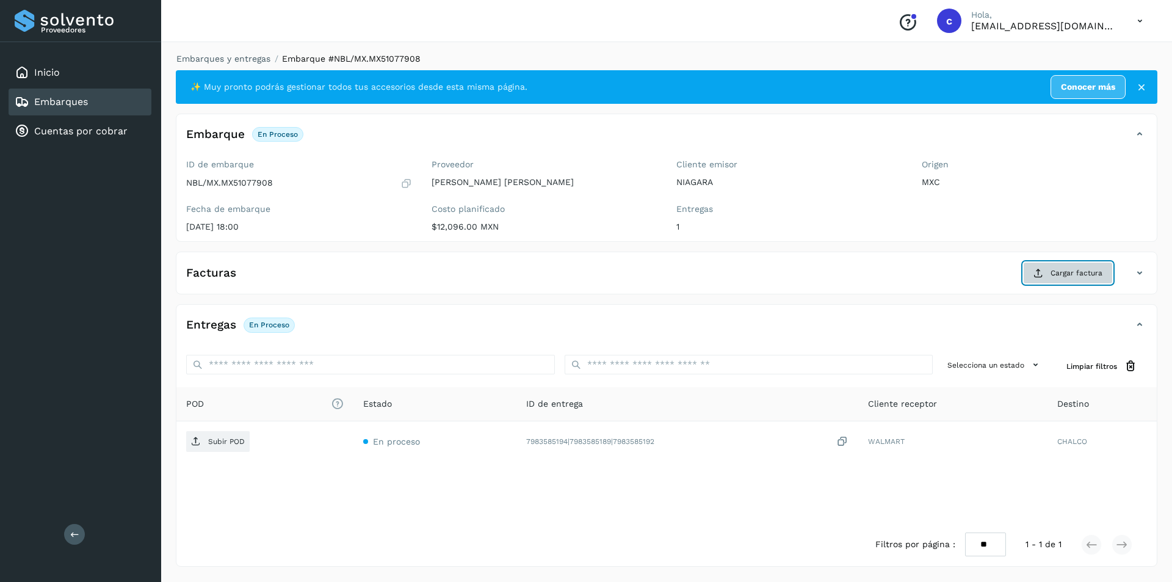
click at [1040, 275] on icon at bounding box center [1038, 273] width 10 height 10
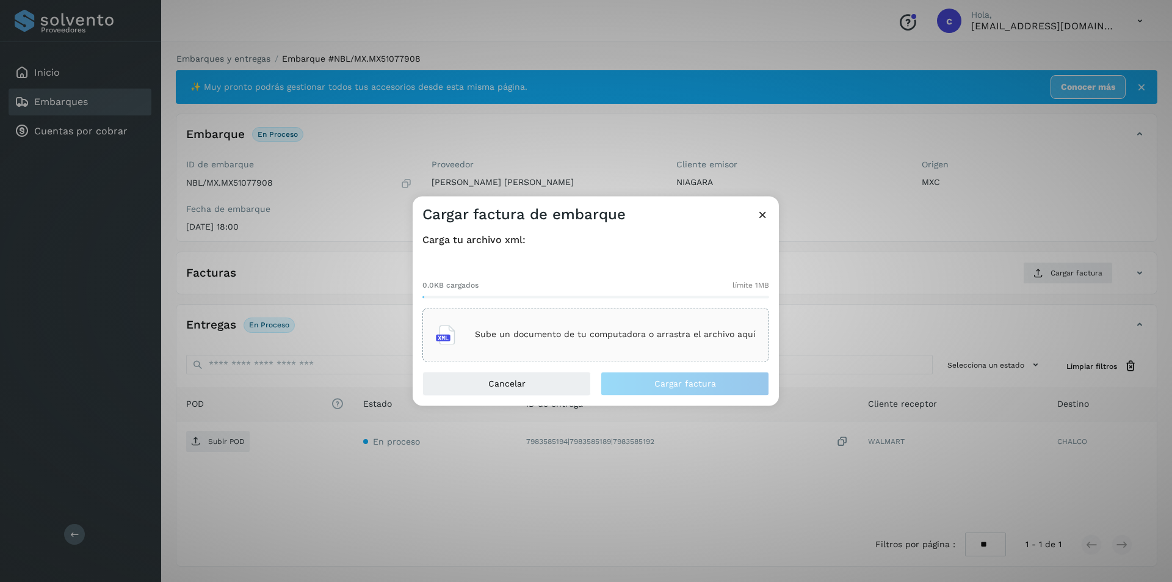
click at [515, 315] on div "Sube un documento de tu computadora o arrastra el archivo aquí" at bounding box center [595, 335] width 347 height 54
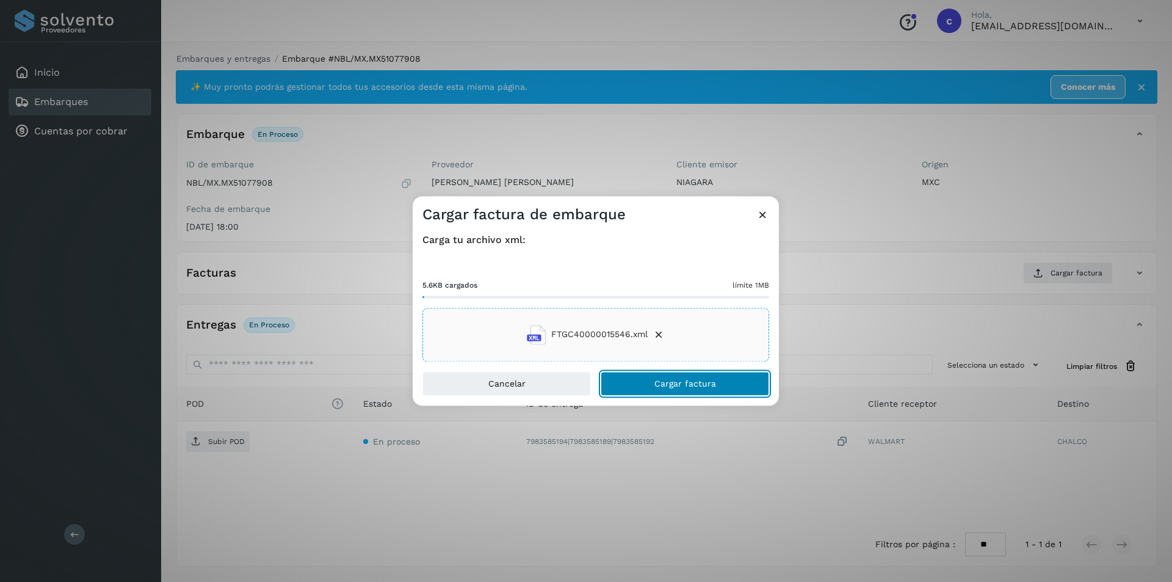
click at [677, 384] on span "Cargar factura" at bounding box center [685, 383] width 62 height 9
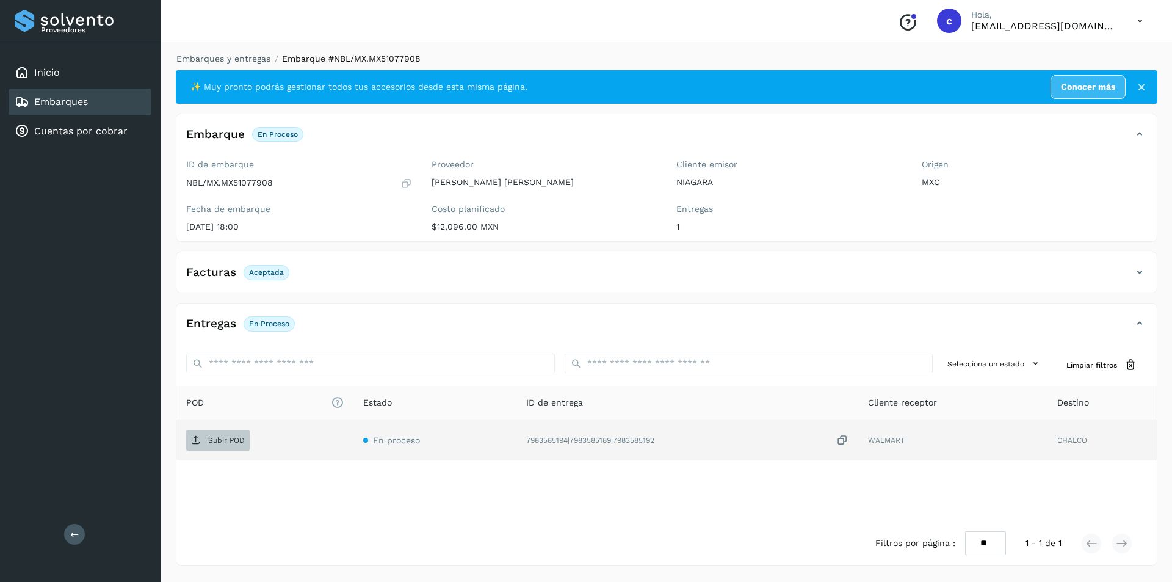
click at [226, 438] on p "Subir POD" at bounding box center [226, 440] width 37 height 9
click at [191, 443] on icon at bounding box center [196, 440] width 10 height 10
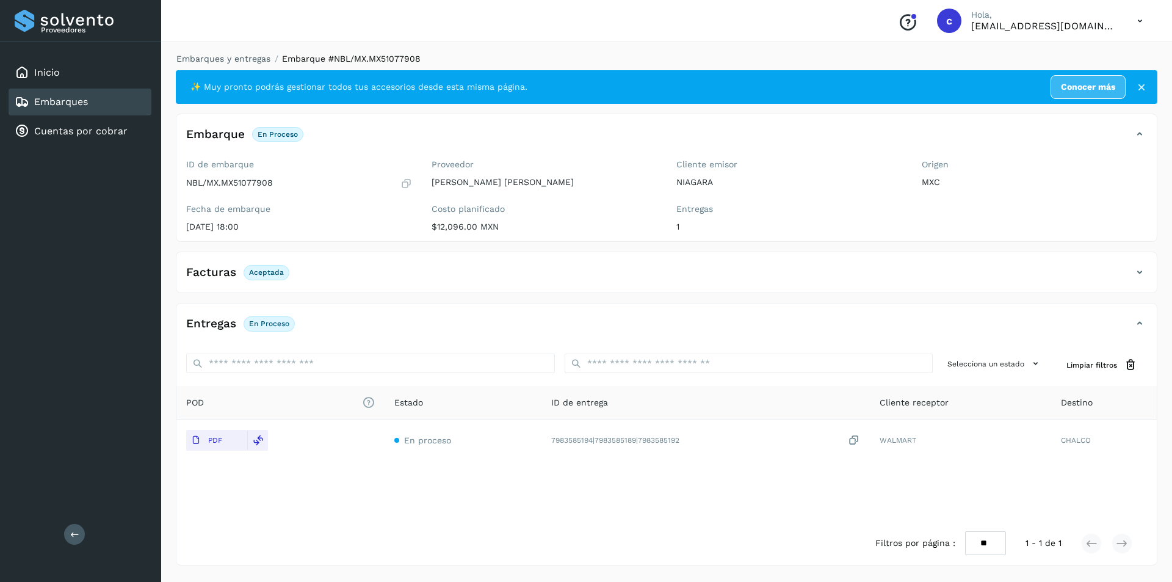
click at [65, 99] on link "Embarques" at bounding box center [61, 102] width 54 height 12
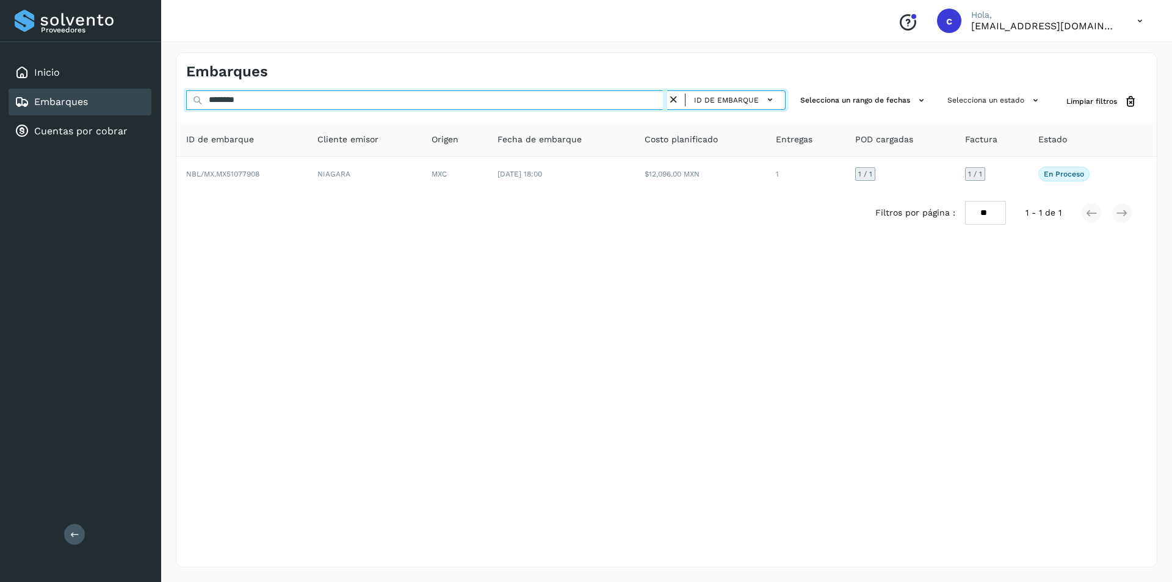
click at [411, 102] on input "********" at bounding box center [426, 100] width 481 height 20
type input "*"
type input "********"
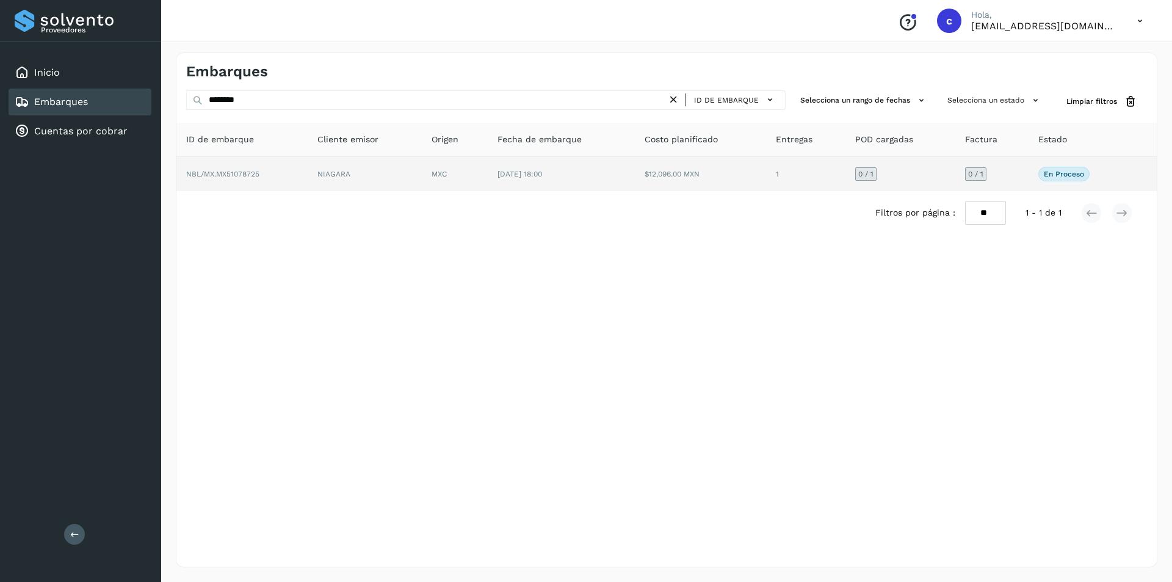
click at [317, 168] on td "NIAGARA" at bounding box center [365, 174] width 114 height 34
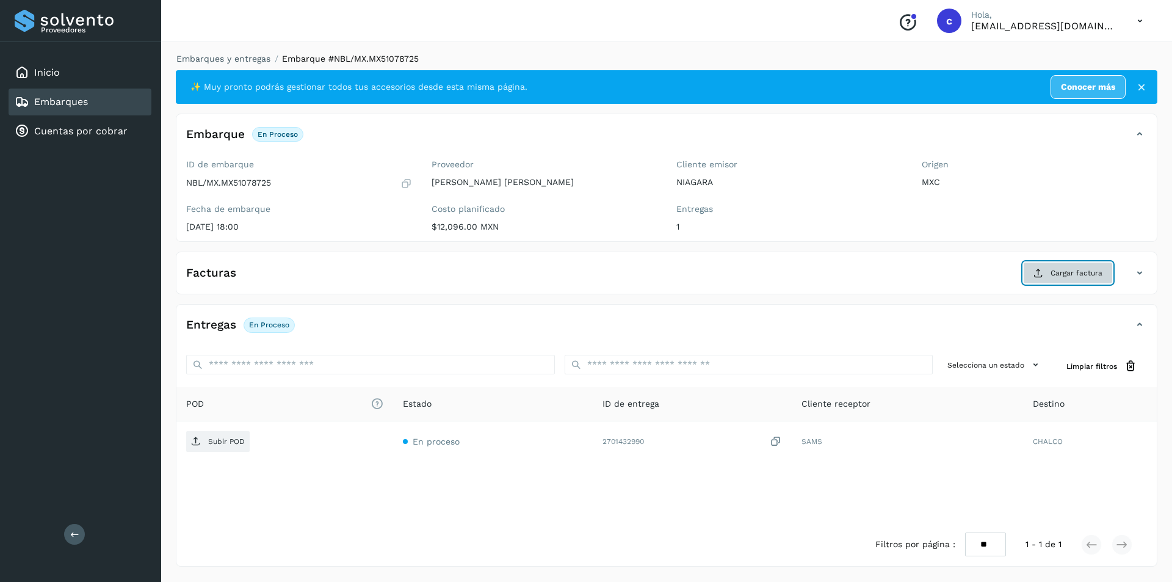
click at [1053, 269] on span "Cargar factura" at bounding box center [1076, 272] width 52 height 11
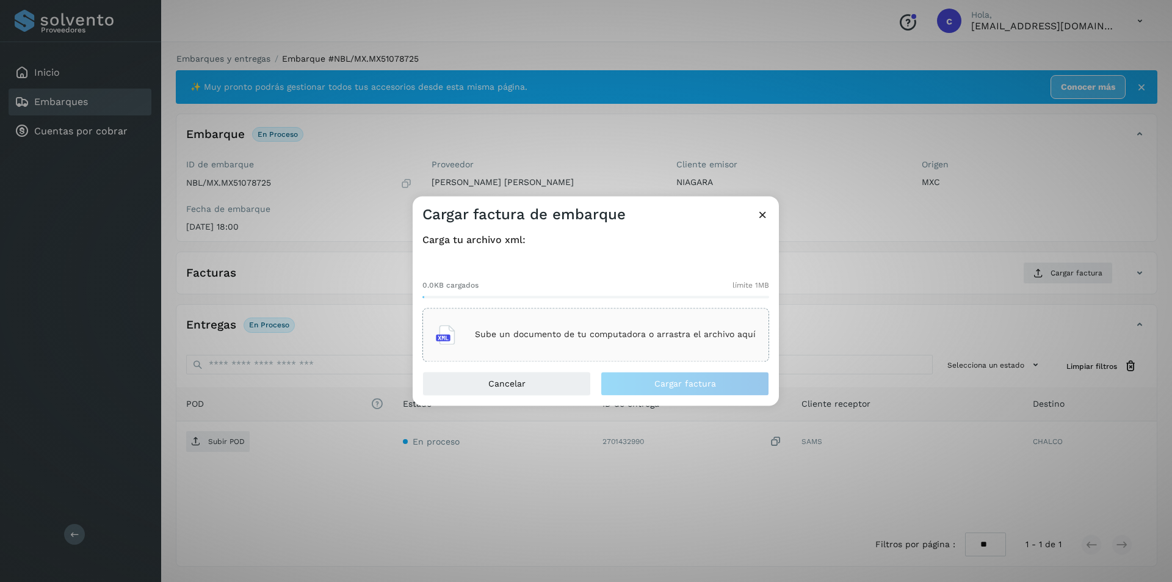
click at [604, 347] on div "Sube un documento de tu computadora o arrastra el archivo aquí" at bounding box center [596, 334] width 320 height 33
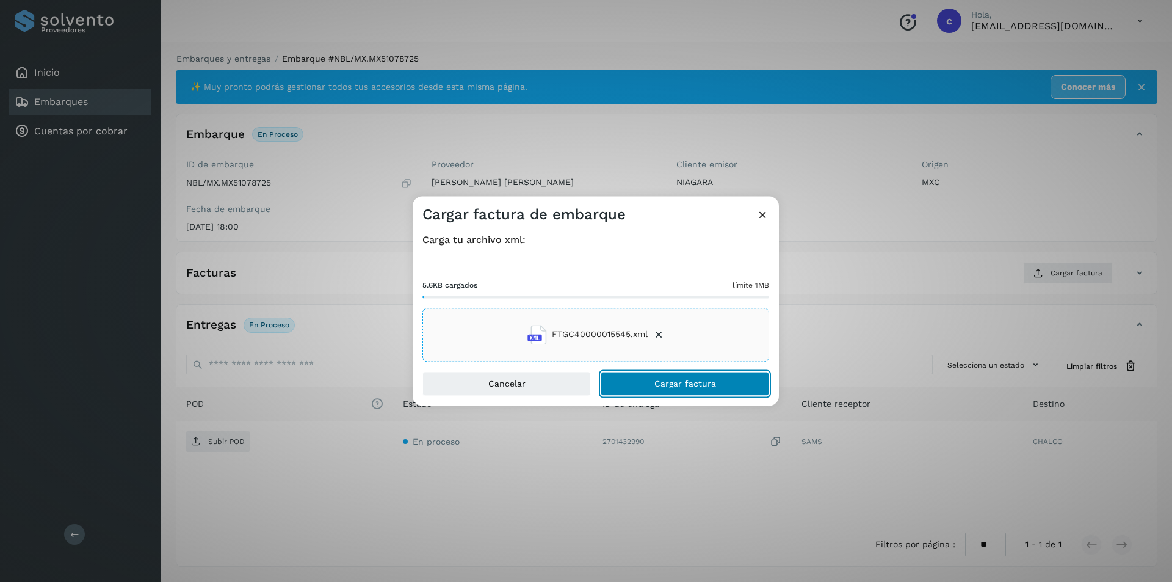
click at [721, 389] on button "Cargar factura" at bounding box center [685, 383] width 168 height 24
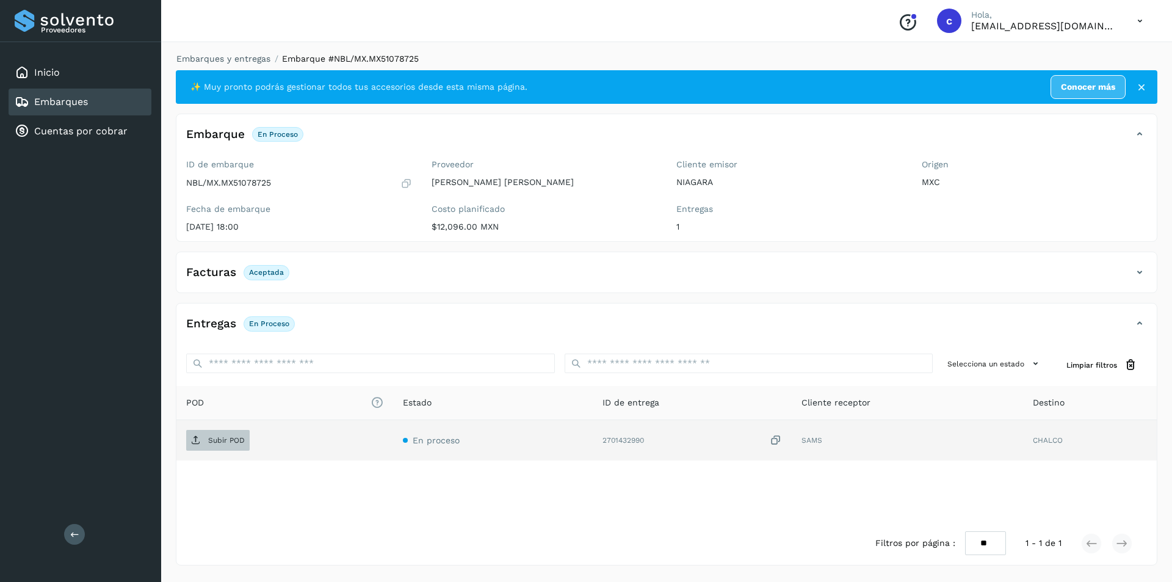
click at [226, 441] on p "Subir POD" at bounding box center [226, 440] width 37 height 9
click at [203, 445] on span "PDF" at bounding box center [206, 440] width 41 height 20
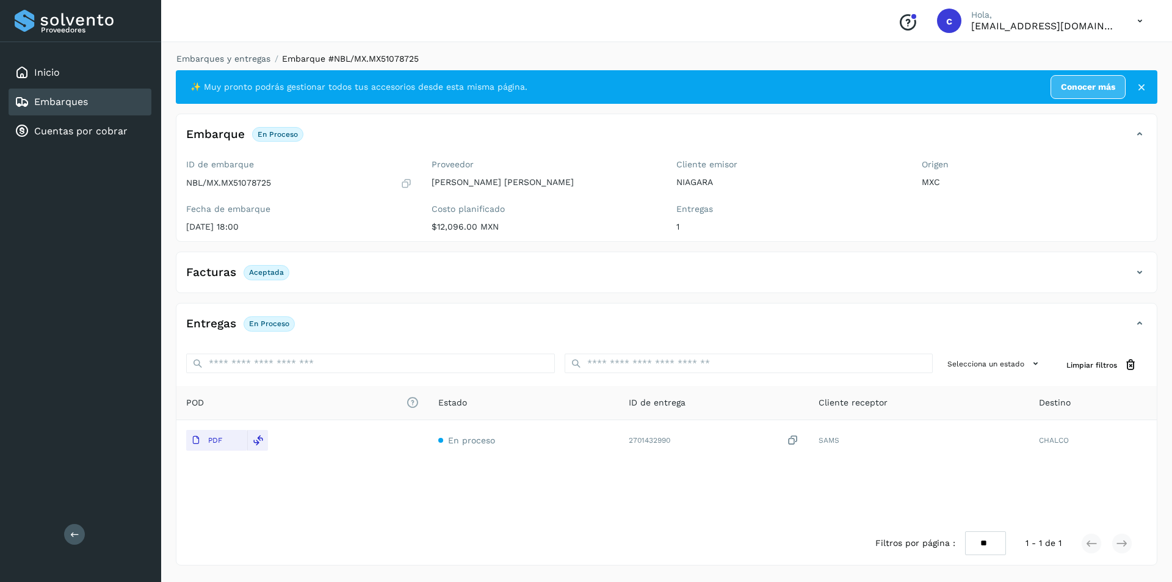
click at [126, 97] on div "Embarques" at bounding box center [80, 101] width 143 height 27
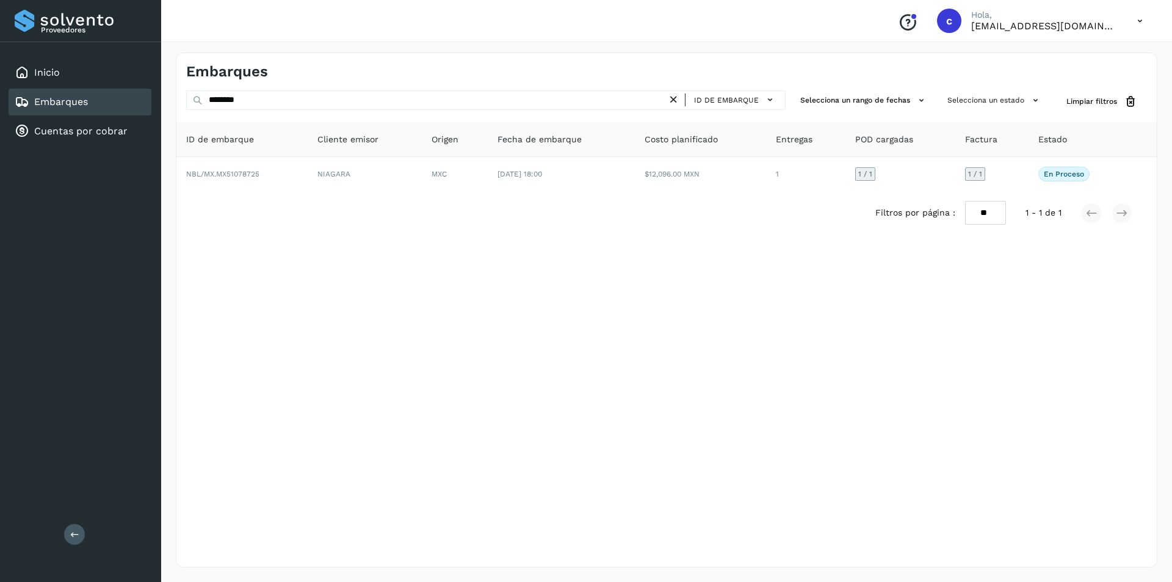
click at [679, 100] on icon at bounding box center [673, 99] width 13 height 13
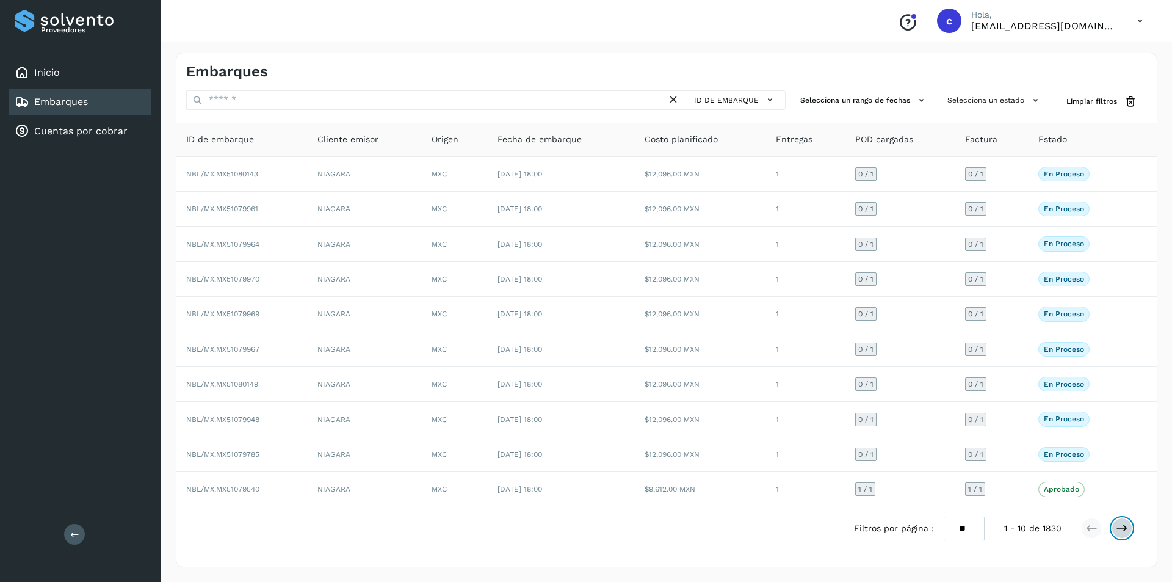
click at [1116, 525] on icon at bounding box center [1122, 528] width 12 height 12
click at [1128, 523] on button at bounding box center [1121, 528] width 21 height 21
click at [1114, 527] on button at bounding box center [1121, 528] width 21 height 21
click at [1129, 527] on button at bounding box center [1121, 528] width 21 height 21
click at [1125, 532] on icon at bounding box center [1122, 528] width 12 height 12
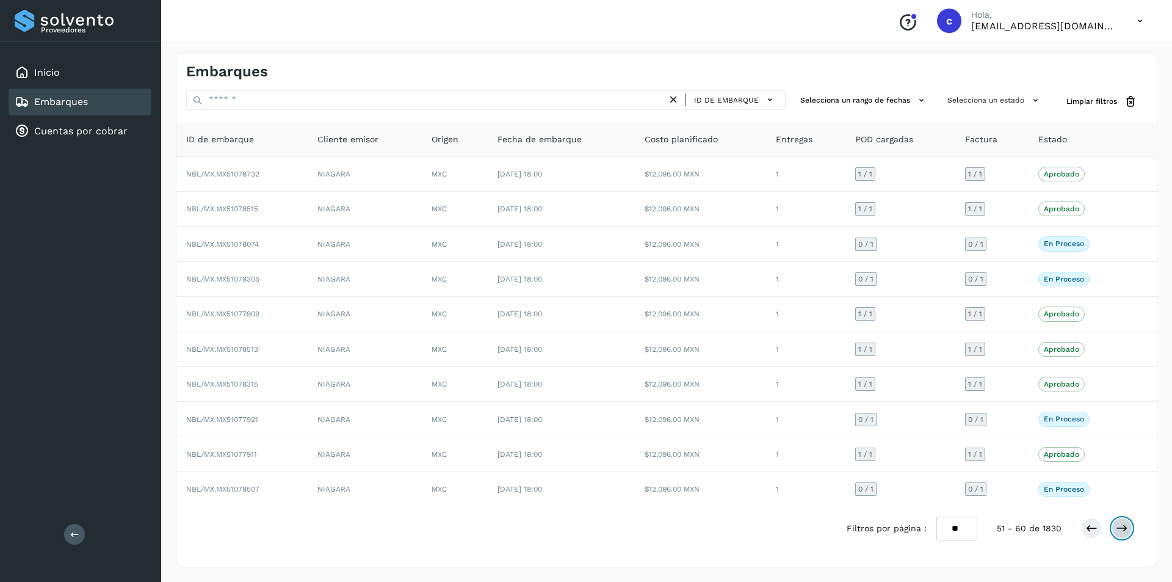
click at [1127, 522] on icon at bounding box center [1122, 528] width 12 height 12
click at [1123, 522] on icon at bounding box center [1122, 528] width 12 height 12
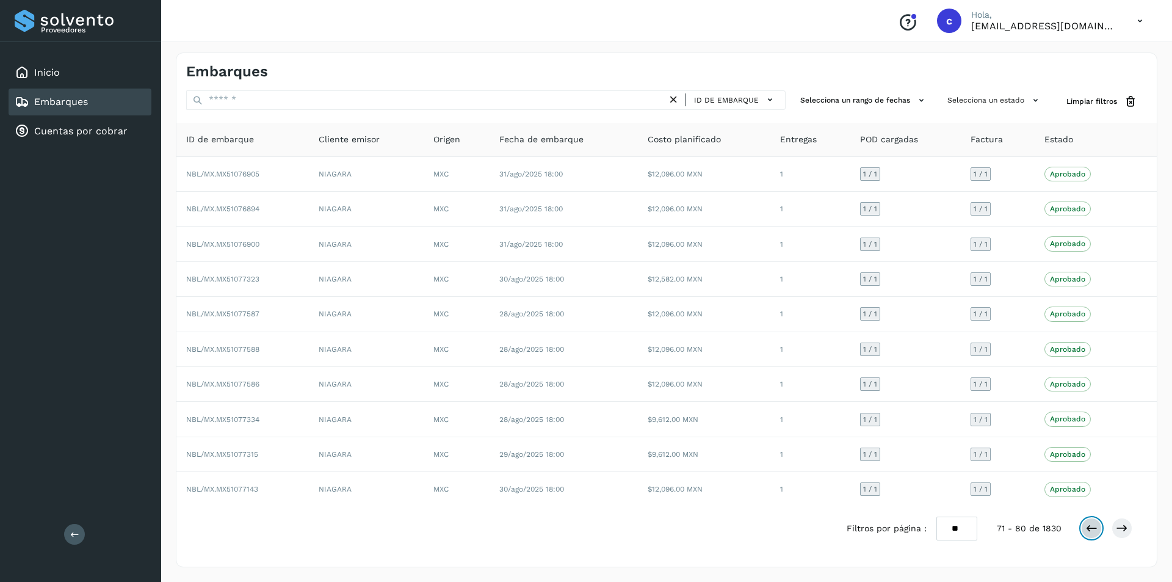
click at [1097, 530] on button at bounding box center [1091, 528] width 21 height 21
click at [1141, 13] on icon at bounding box center [1139, 21] width 25 height 25
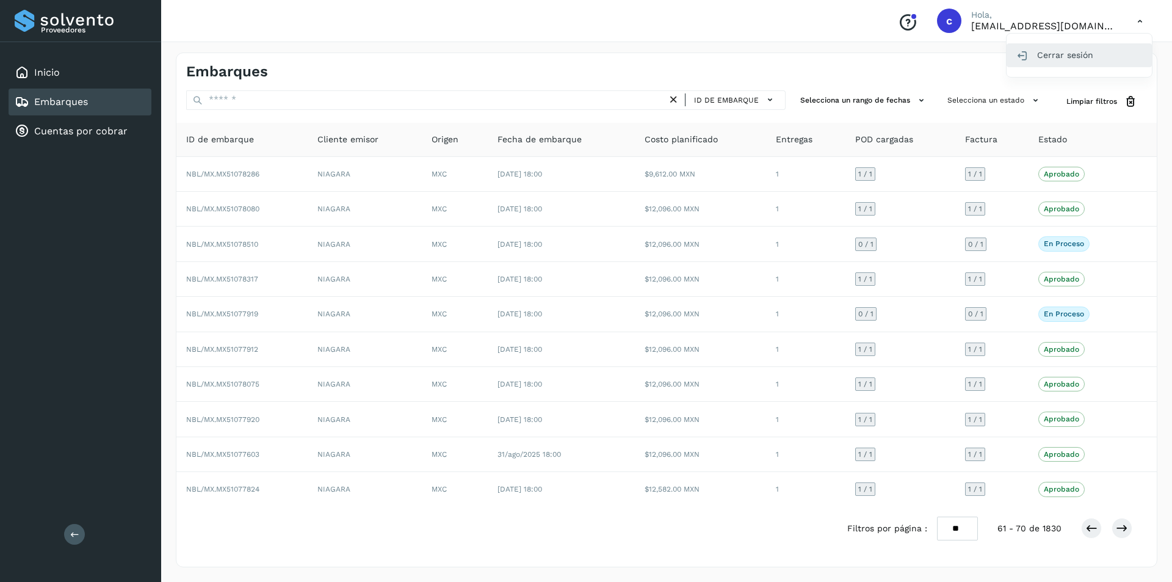
click at [1098, 62] on div "Cerrar sesión" at bounding box center [1078, 54] width 145 height 23
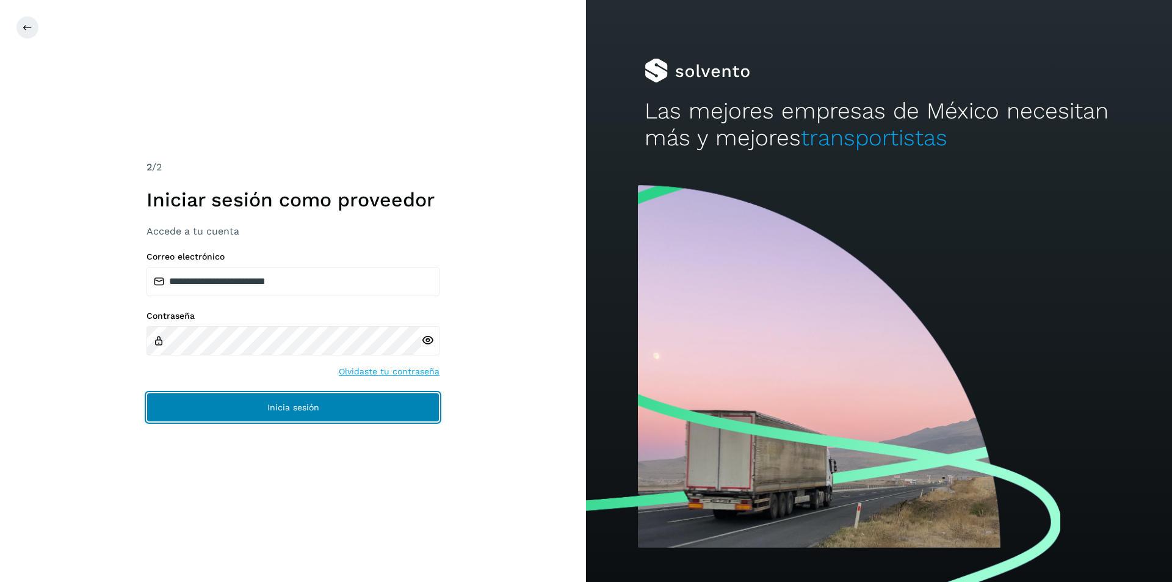
click at [223, 396] on button "Inicia sesión" at bounding box center [292, 406] width 293 height 29
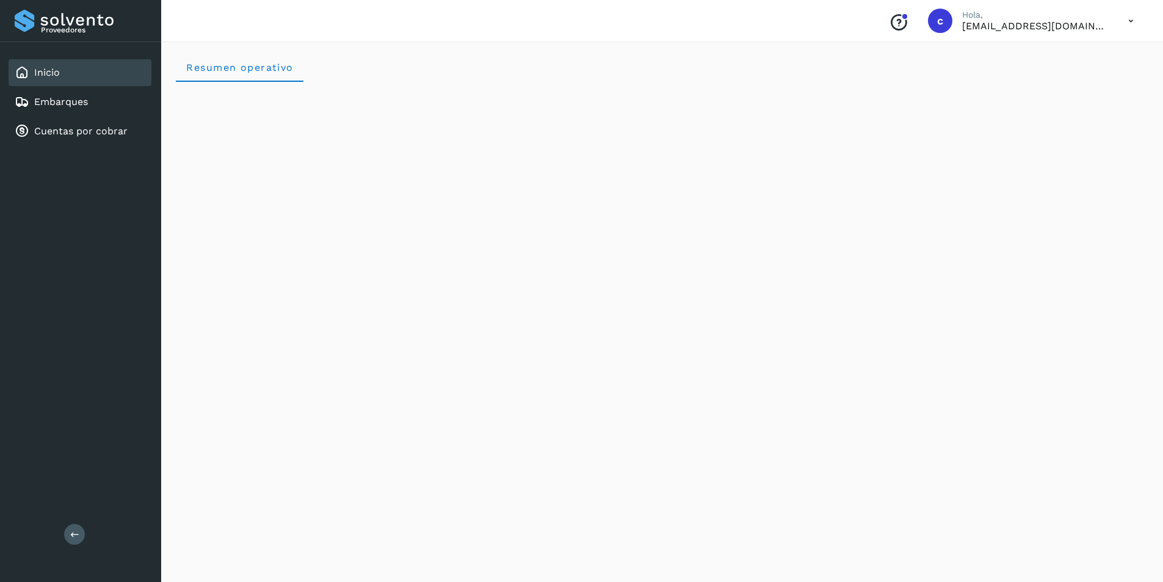
click at [1137, 27] on icon at bounding box center [1130, 21] width 25 height 25
click at [1102, 65] on div "Cerrar sesión" at bounding box center [1069, 54] width 145 height 23
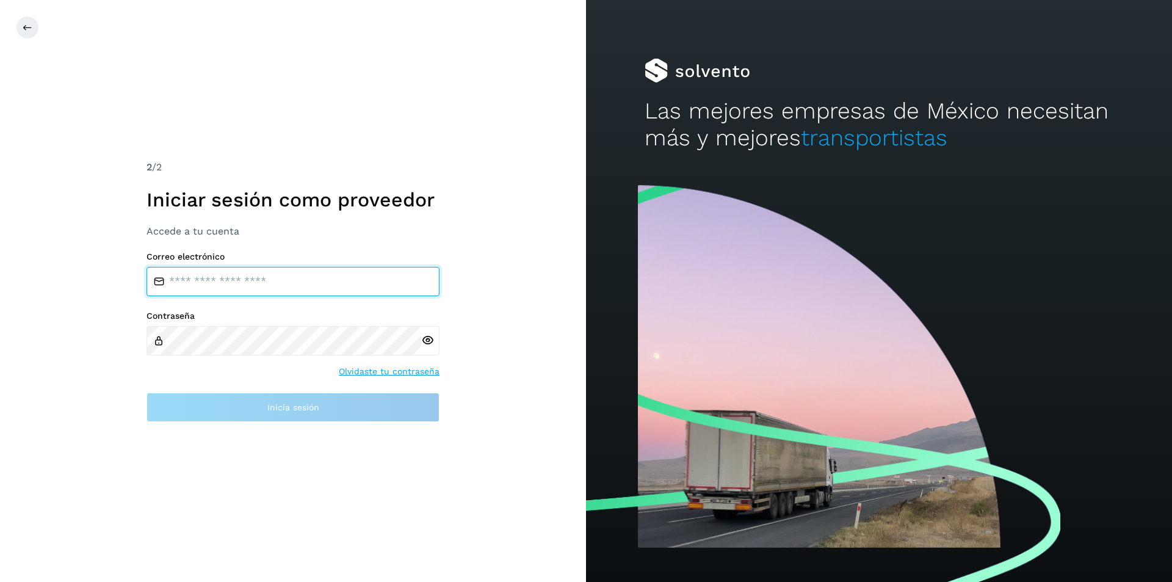
type input "**********"
